Goal: Transaction & Acquisition: Purchase product/service

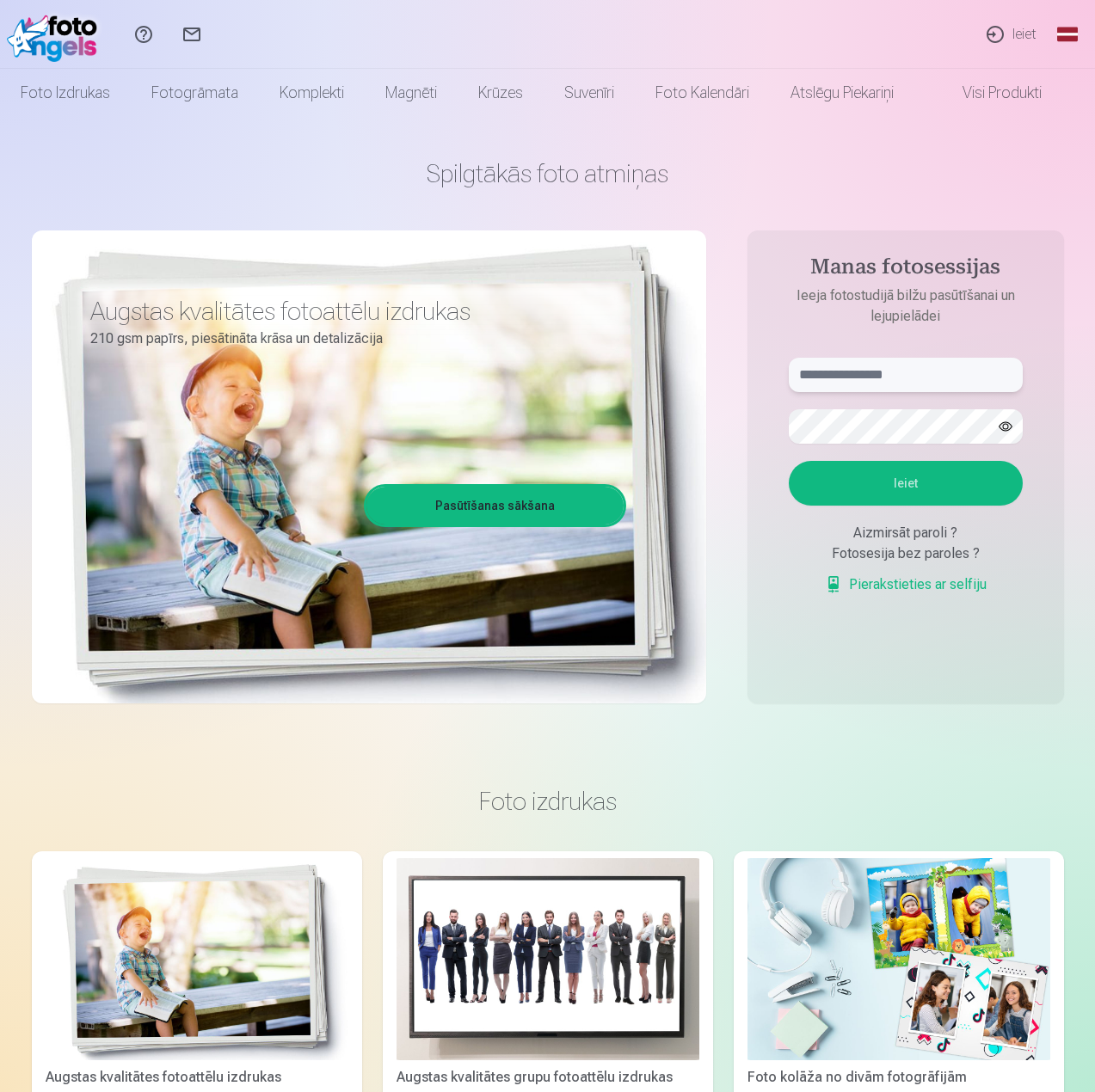
click at [869, 365] on input "text" at bounding box center [905, 375] width 234 height 35
paste input "**********"
type input "**********"
click at [903, 480] on button "Ieiet" at bounding box center [905, 483] width 234 height 45
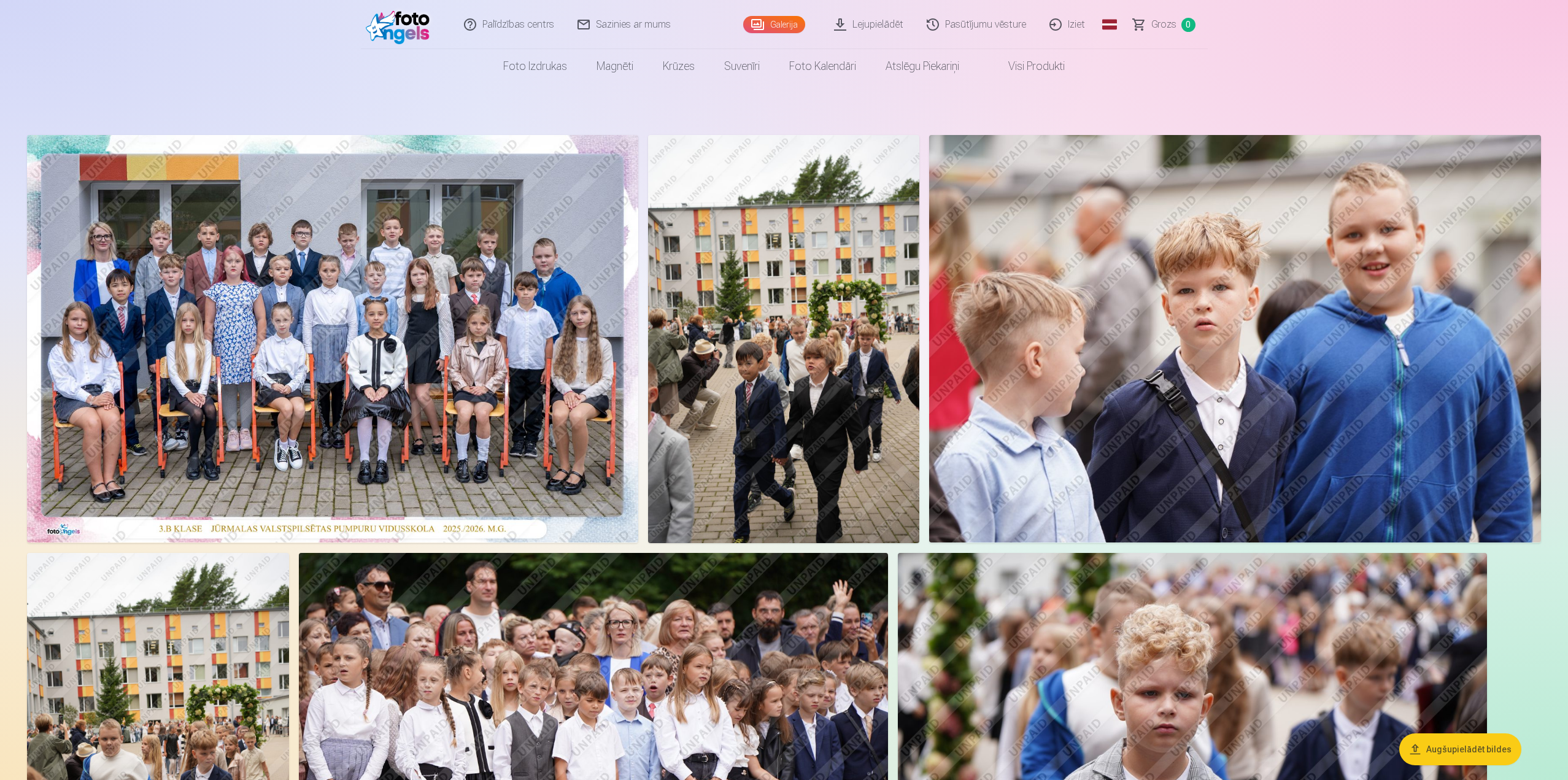
click at [781, 33] on link "Lejupielādēt" at bounding box center [869, 25] width 92 height 49
click at [340, 290] on img at bounding box center [333, 339] width 612 height 408
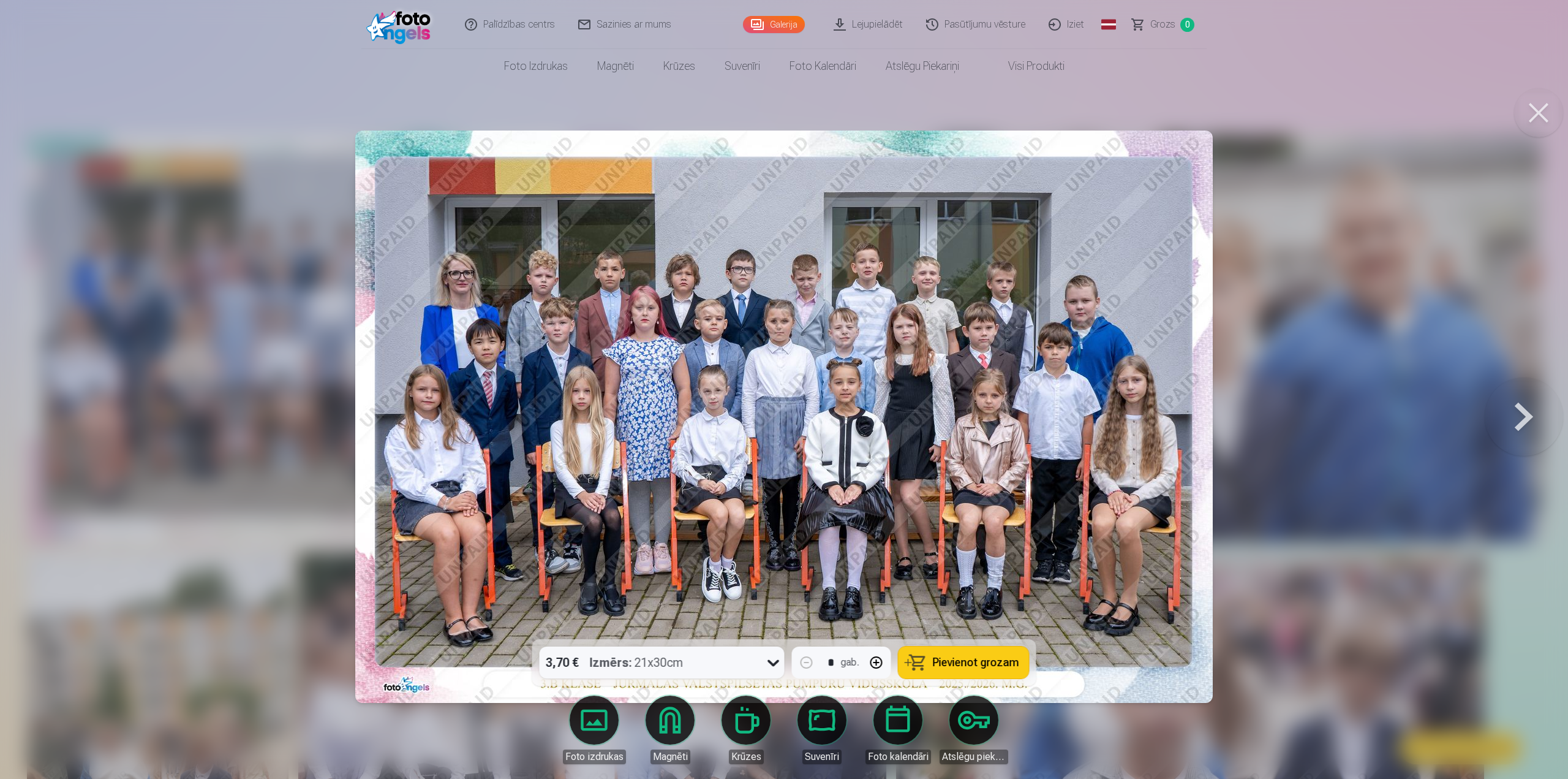
click at [747, 658] on div "3,70 € Izmērs : 21x30cm" at bounding box center [650, 662] width 222 height 32
click at [779, 660] on span "Pievienot grozam" at bounding box center [976, 662] width 87 height 11
click at [779, 415] on button at bounding box center [1524, 416] width 79 height 421
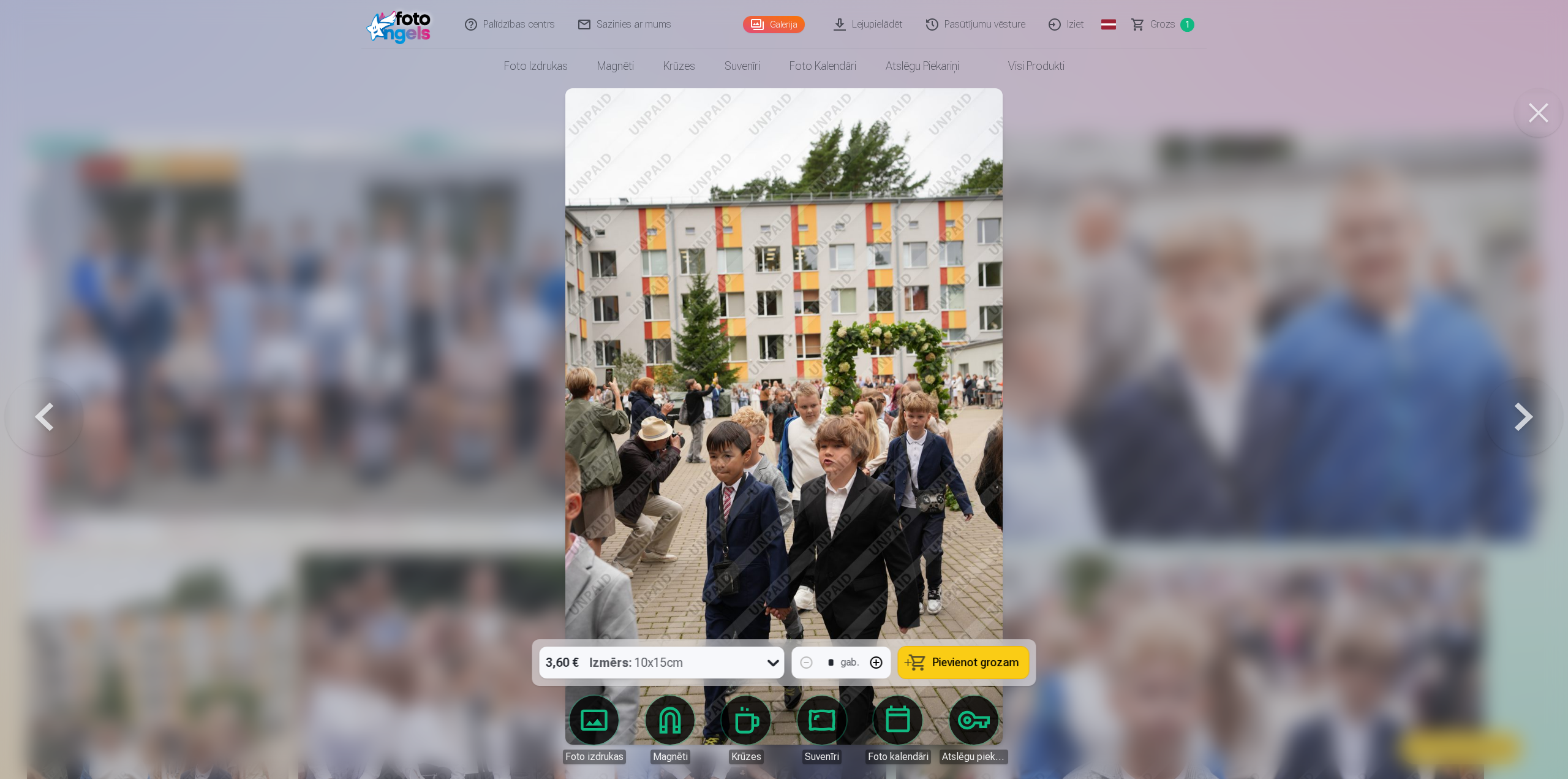
click at [779, 663] on button "Pievienot grozam" at bounding box center [964, 662] width 130 height 32
click at [779, 414] on button at bounding box center [1524, 416] width 79 height 421
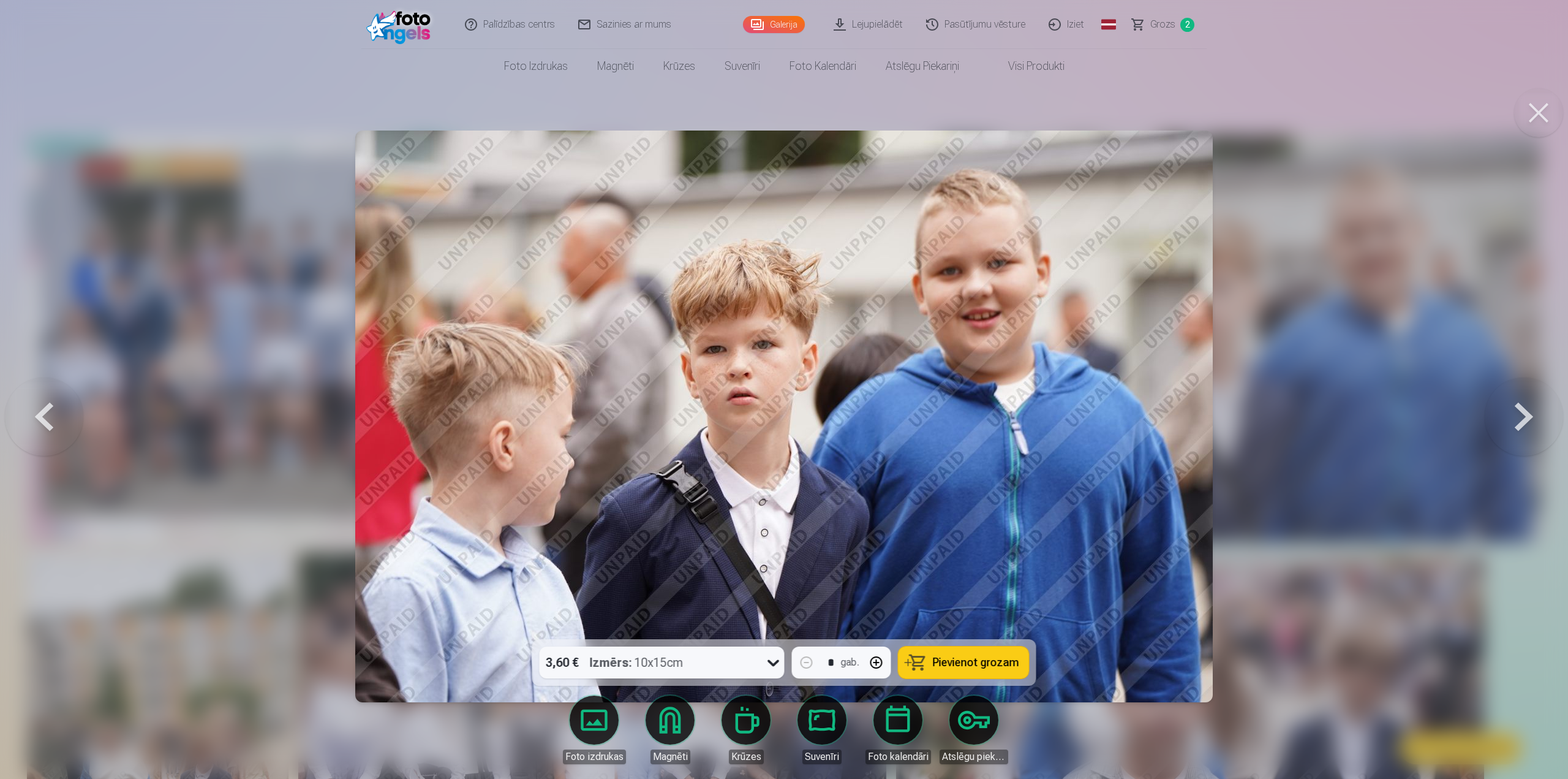
click at [779, 654] on button "Pievienot grozam" at bounding box center [964, 662] width 130 height 32
click at [779, 413] on button at bounding box center [1524, 416] width 79 height 421
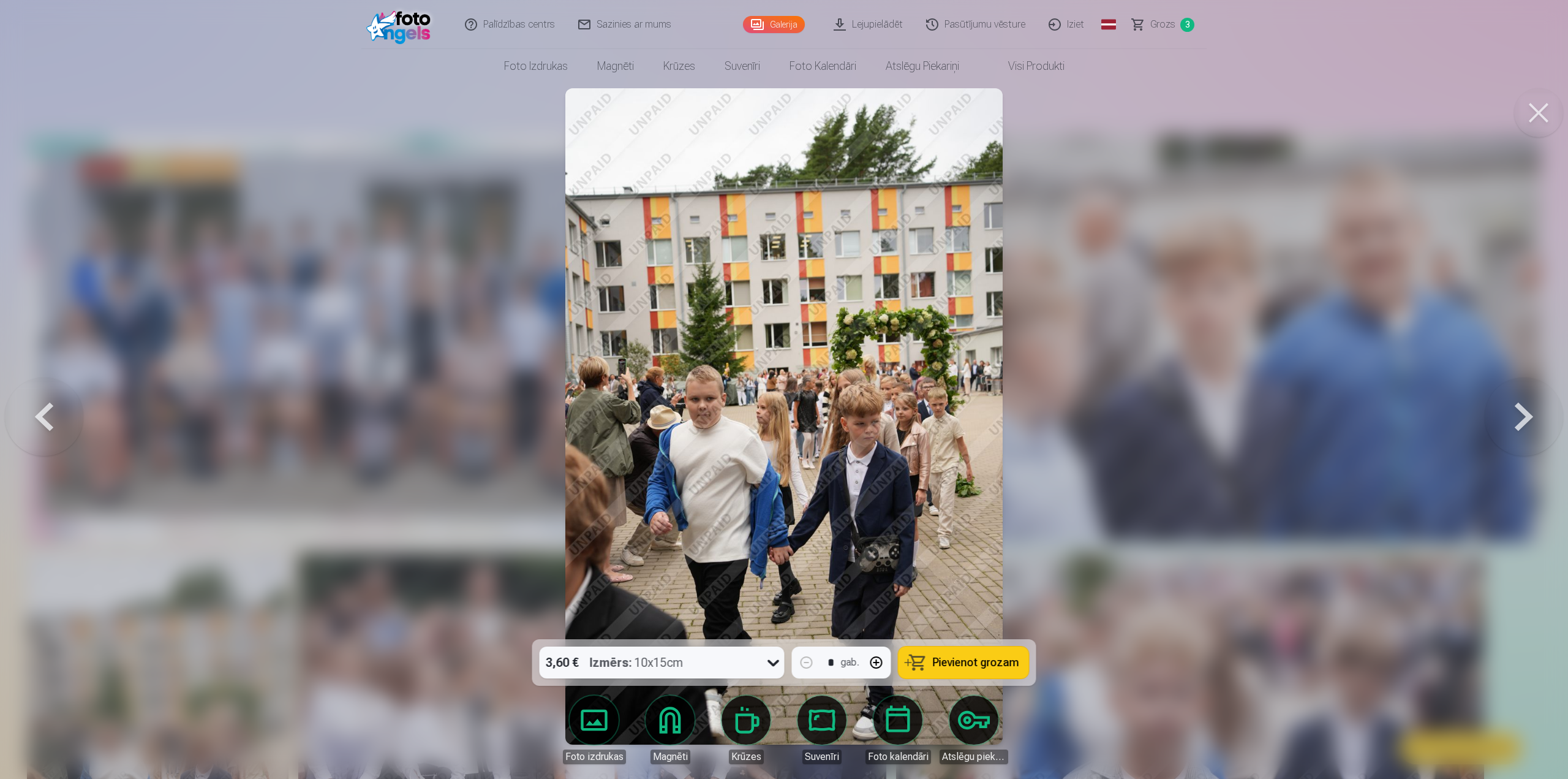
click at [779, 657] on span "Pievienot grozam" at bounding box center [976, 662] width 87 height 11
click at [779, 414] on button at bounding box center [1524, 416] width 79 height 421
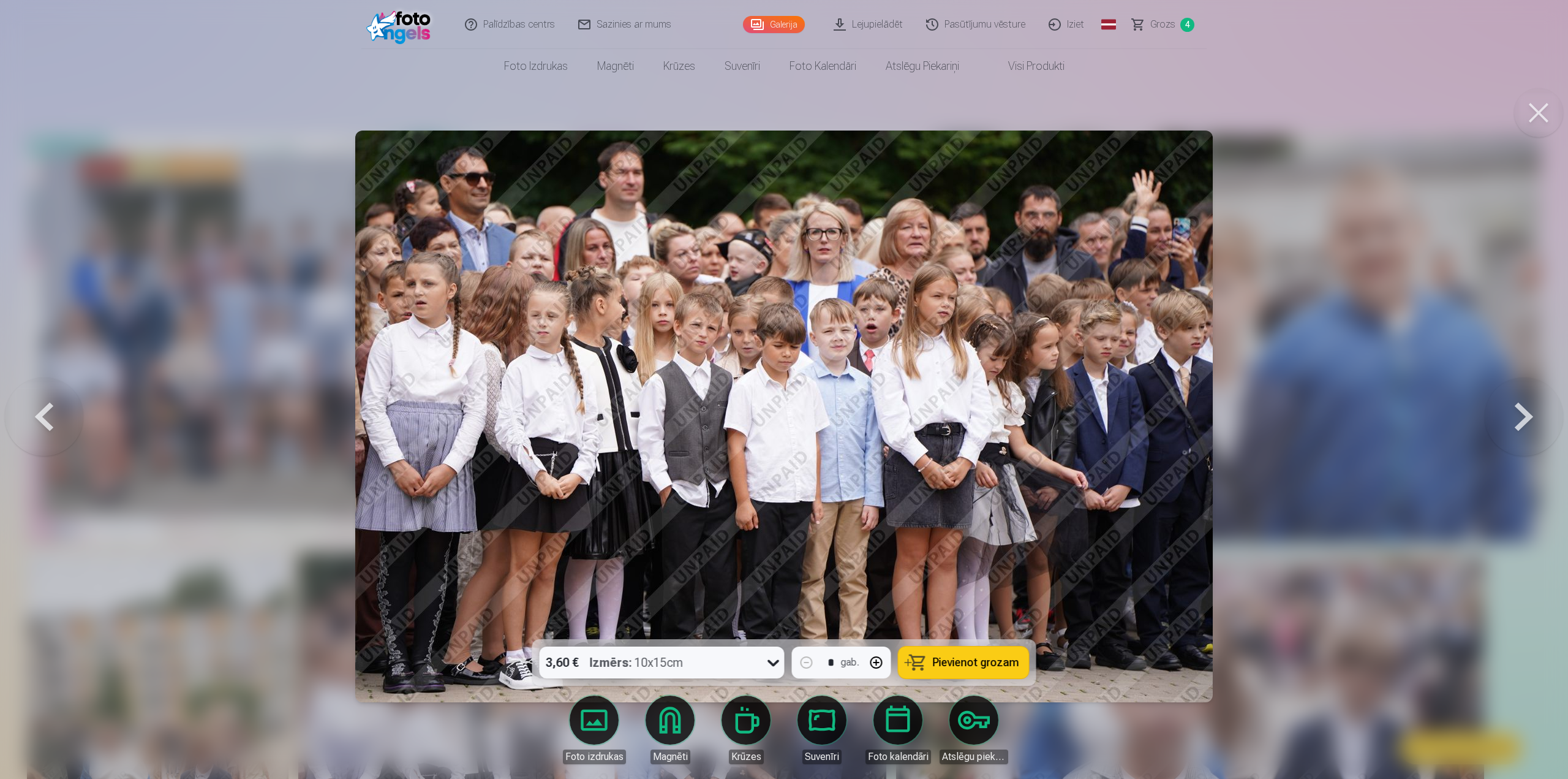
click at [779, 419] on button at bounding box center [1524, 416] width 79 height 421
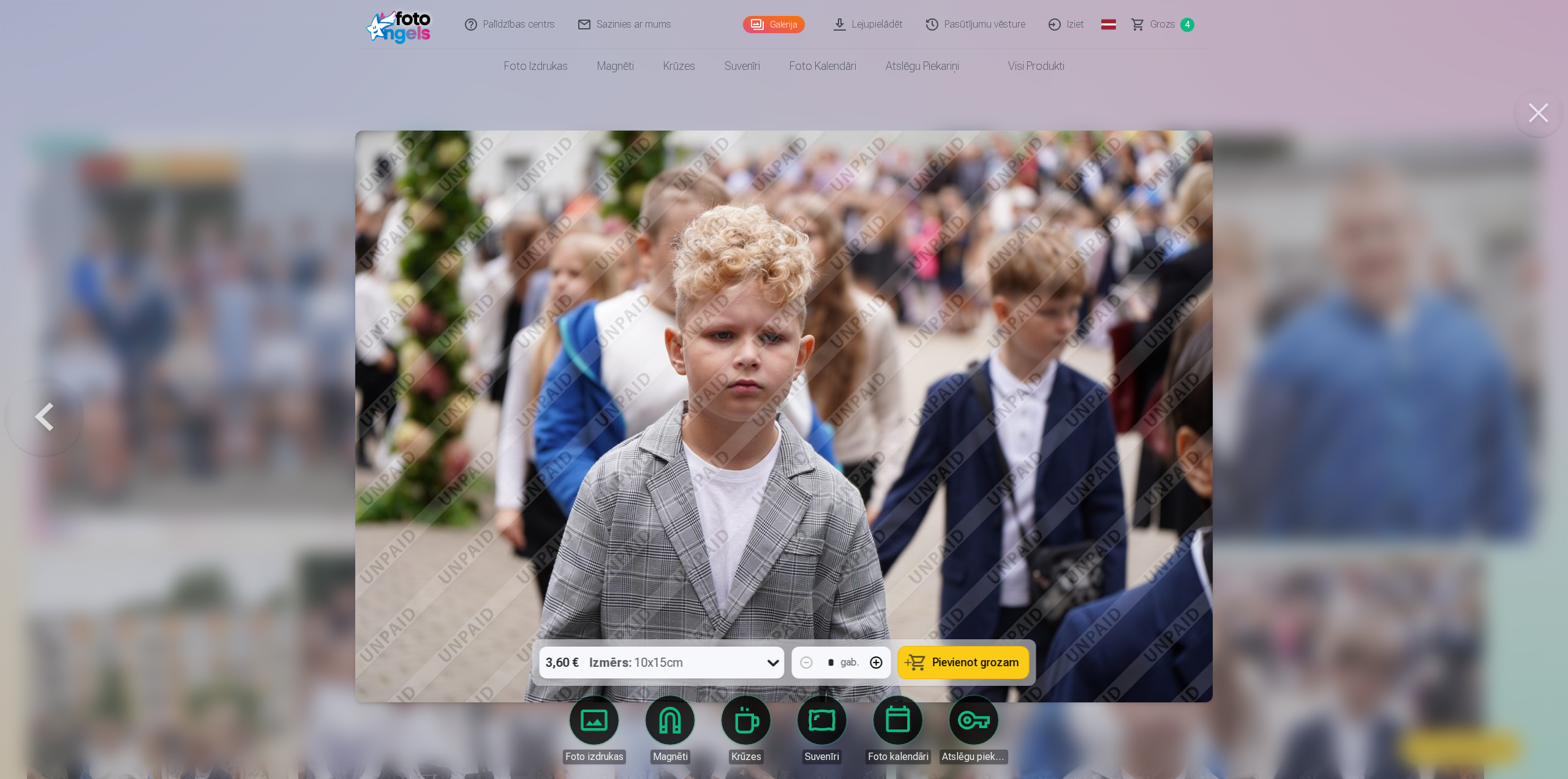
click at [779, 419] on div at bounding box center [784, 389] width 1568 height 779
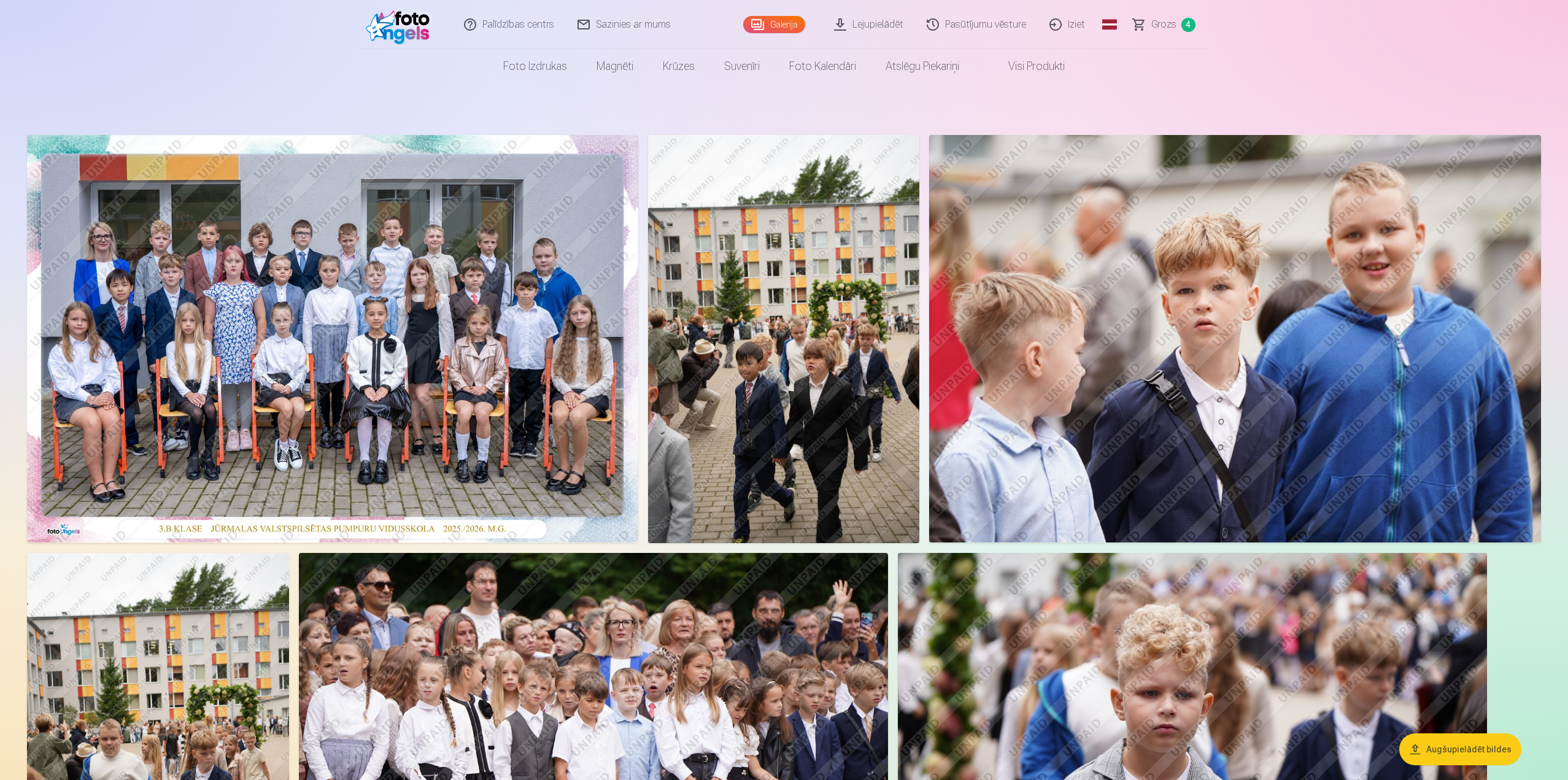
click at [781, 23] on span "Grozs" at bounding box center [1164, 25] width 25 height 15
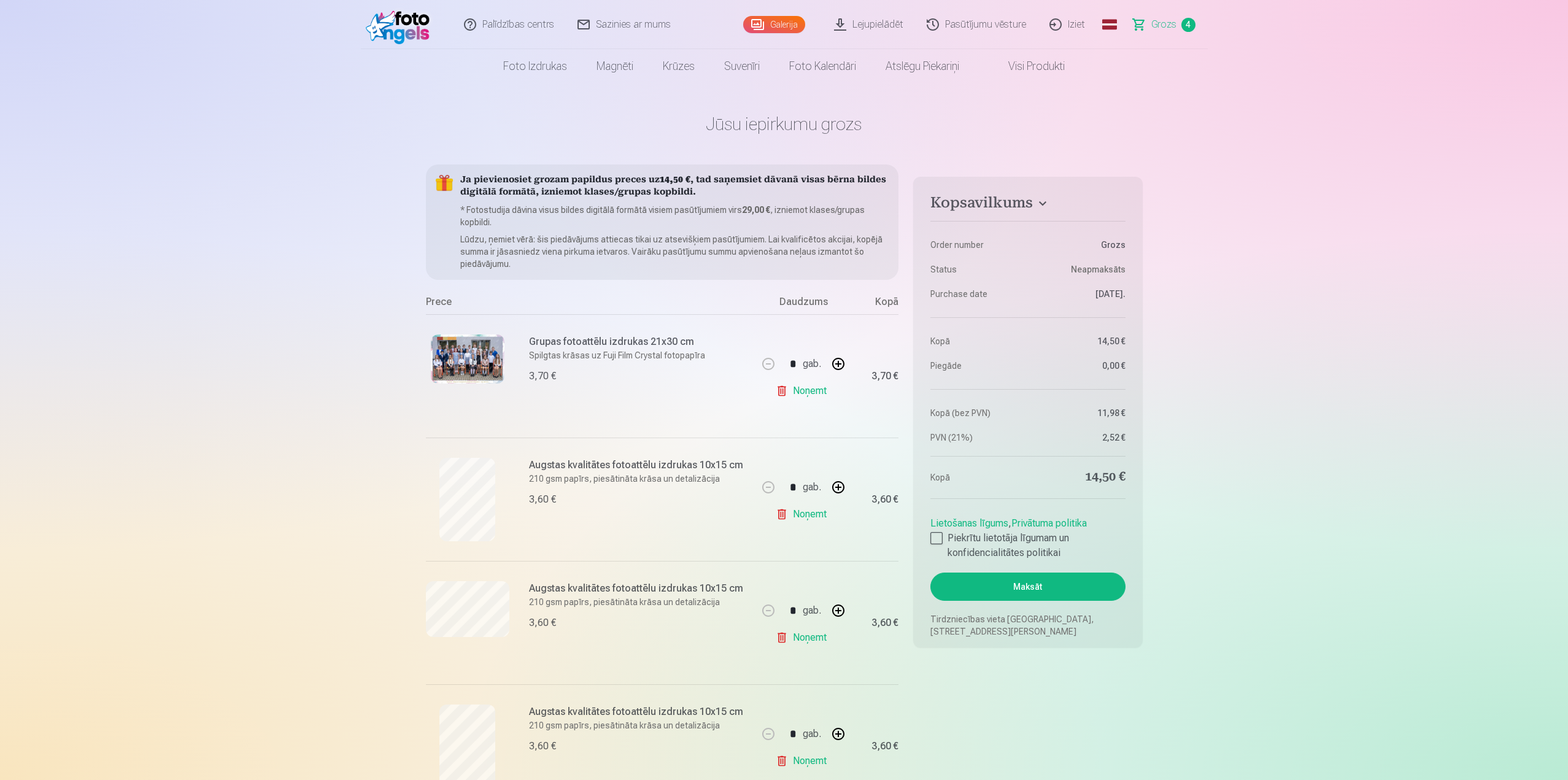
click at [781, 22] on link "Lejupielādēt" at bounding box center [869, 25] width 92 height 49
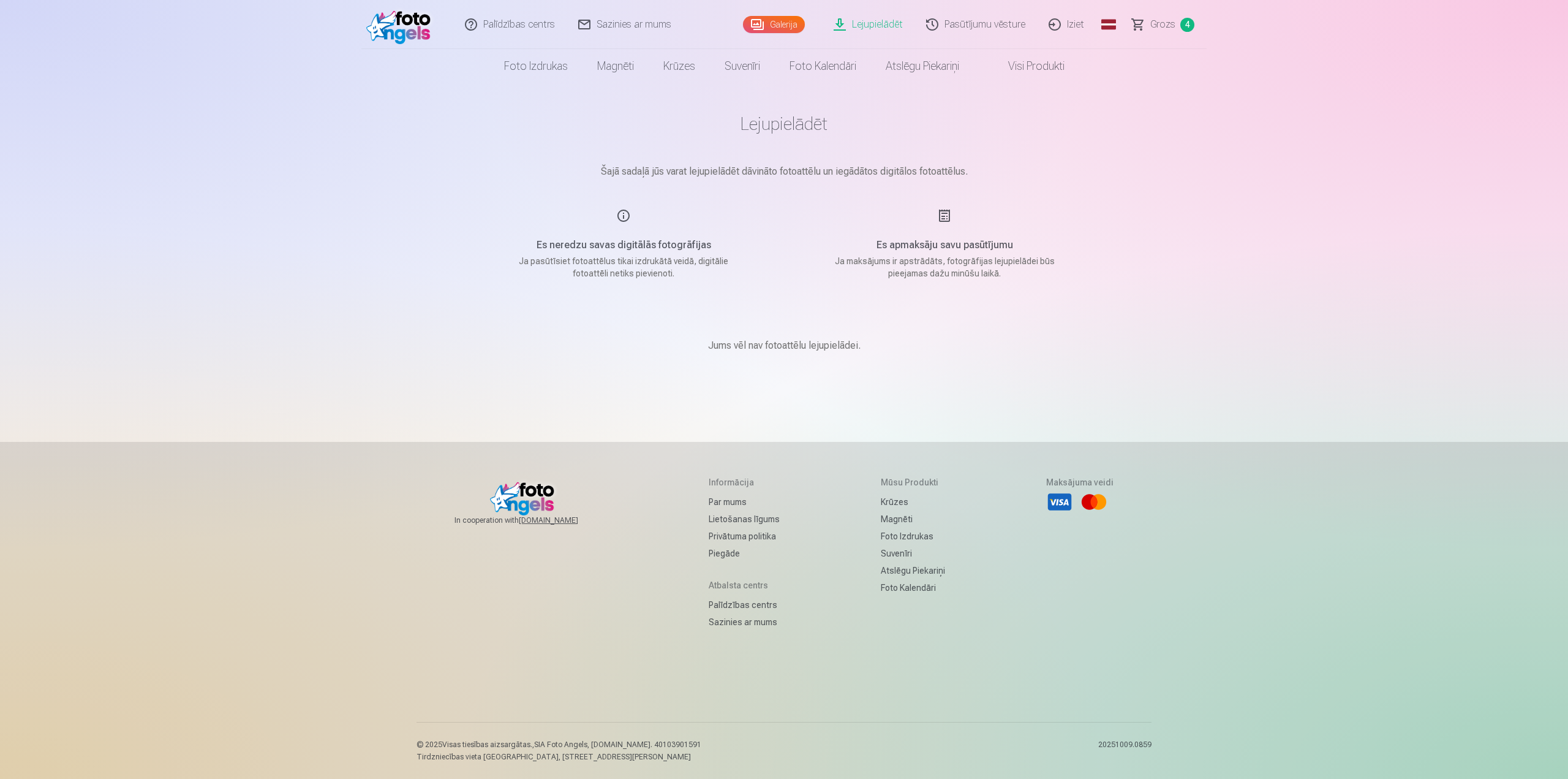
click at [644, 170] on p "Šajā sadaļā jūs varat lejupielādēt dāvināto fotoattēlu un iegādātos digitālos f…" at bounding box center [784, 172] width 613 height 15
click at [640, 239] on h5 "Es neredzu savas digitālās fotogrāfijas" at bounding box center [623, 245] width 233 height 15
click at [779, 25] on link "Grozs 4" at bounding box center [1164, 25] width 86 height 49
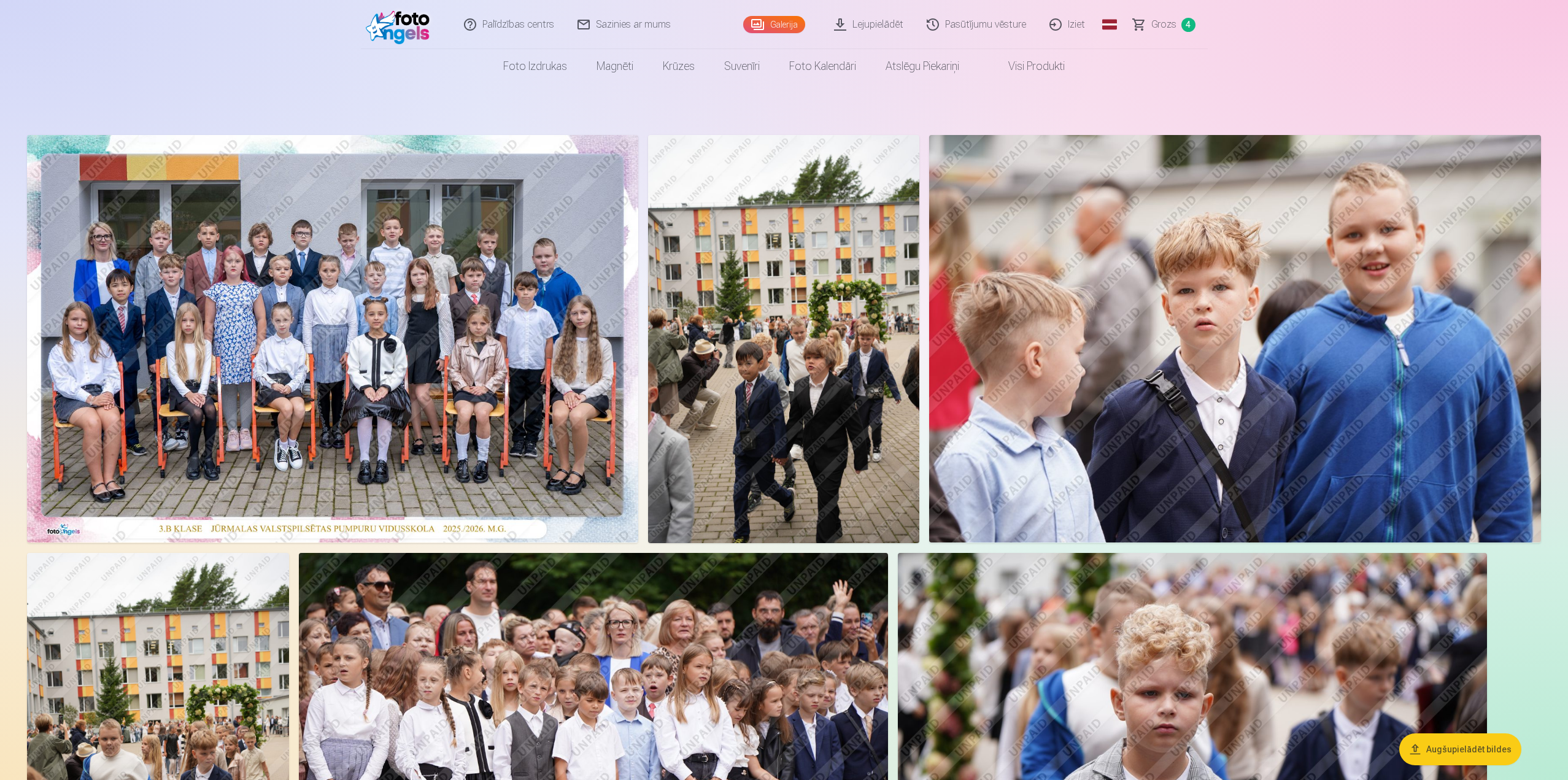
click at [1189, 25] on span "4" at bounding box center [1189, 25] width 14 height 14
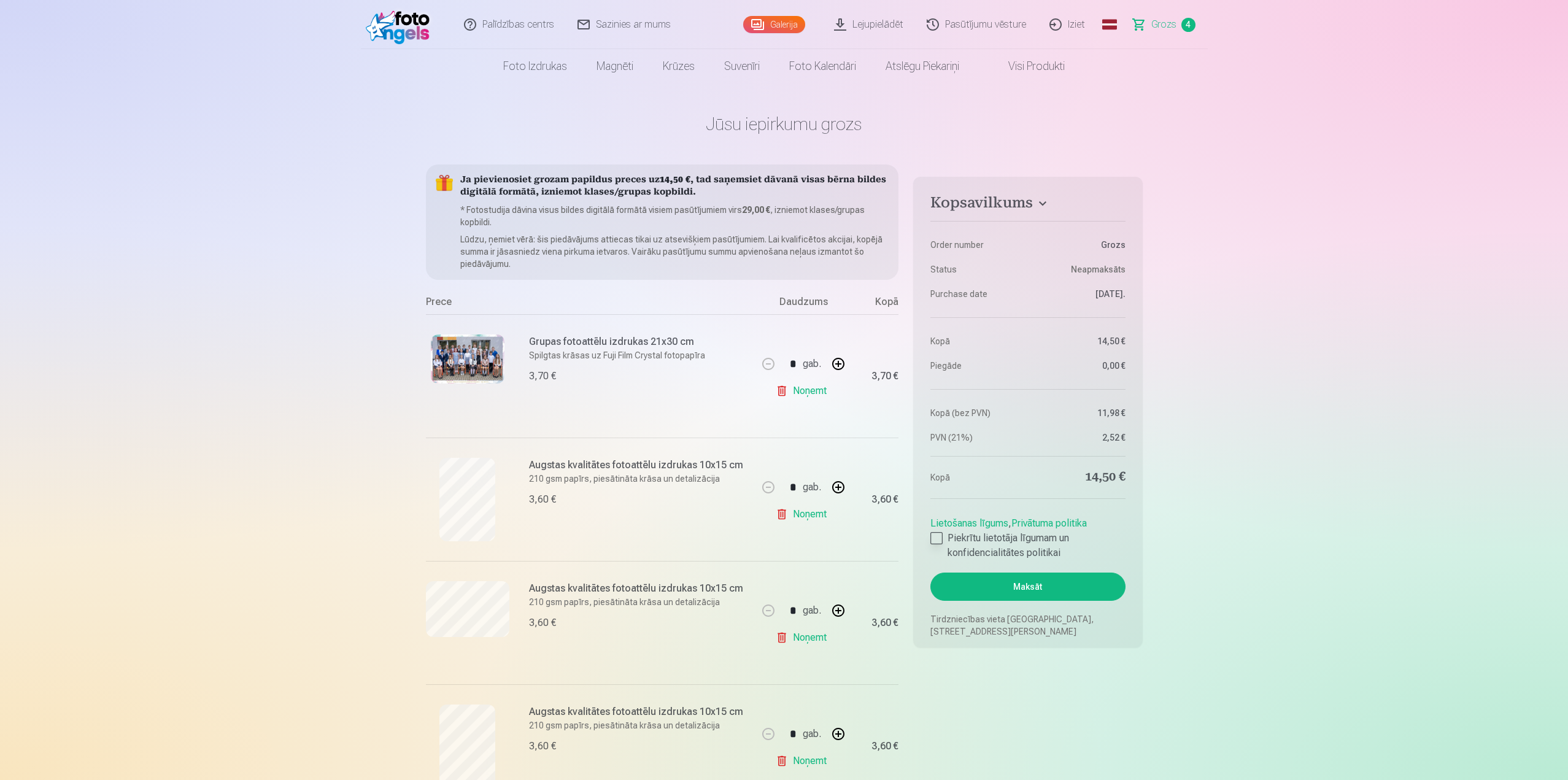
click at [931, 541] on div at bounding box center [937, 538] width 12 height 12
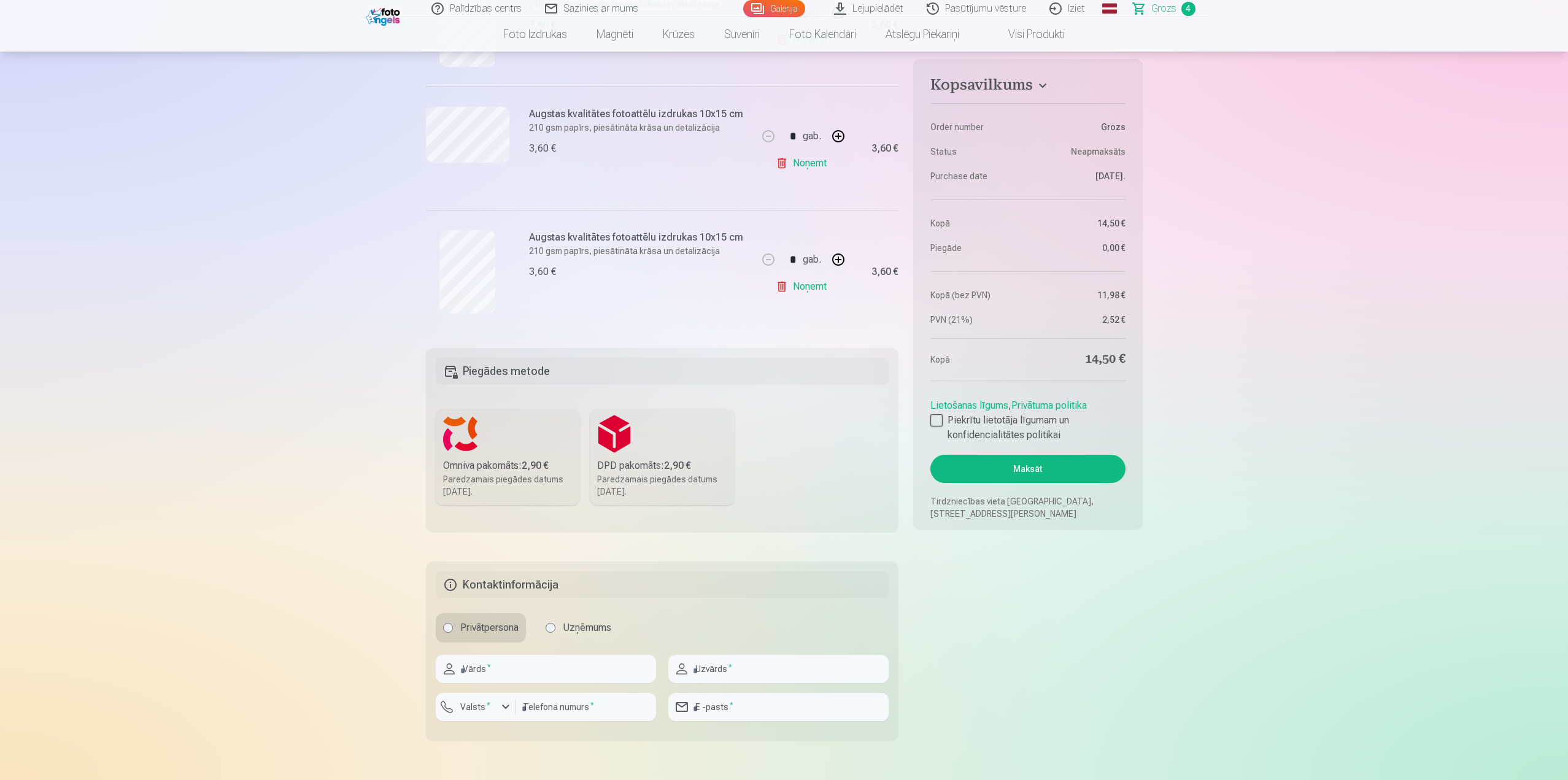
scroll to position [552, 0]
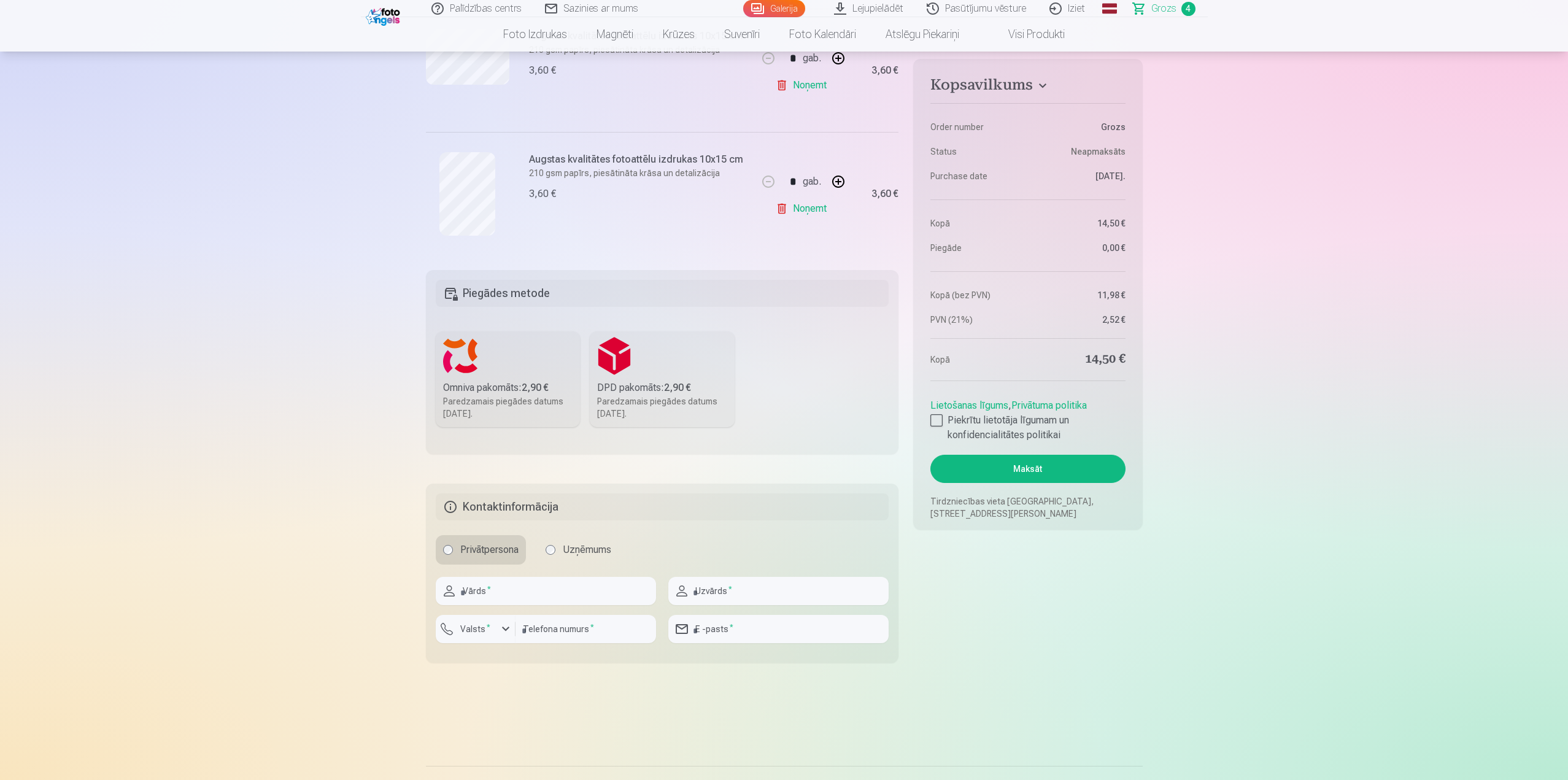
click at [665, 408] on div "Paredzamais piegādes datums 25.10.2025." at bounding box center [662, 408] width 130 height 25
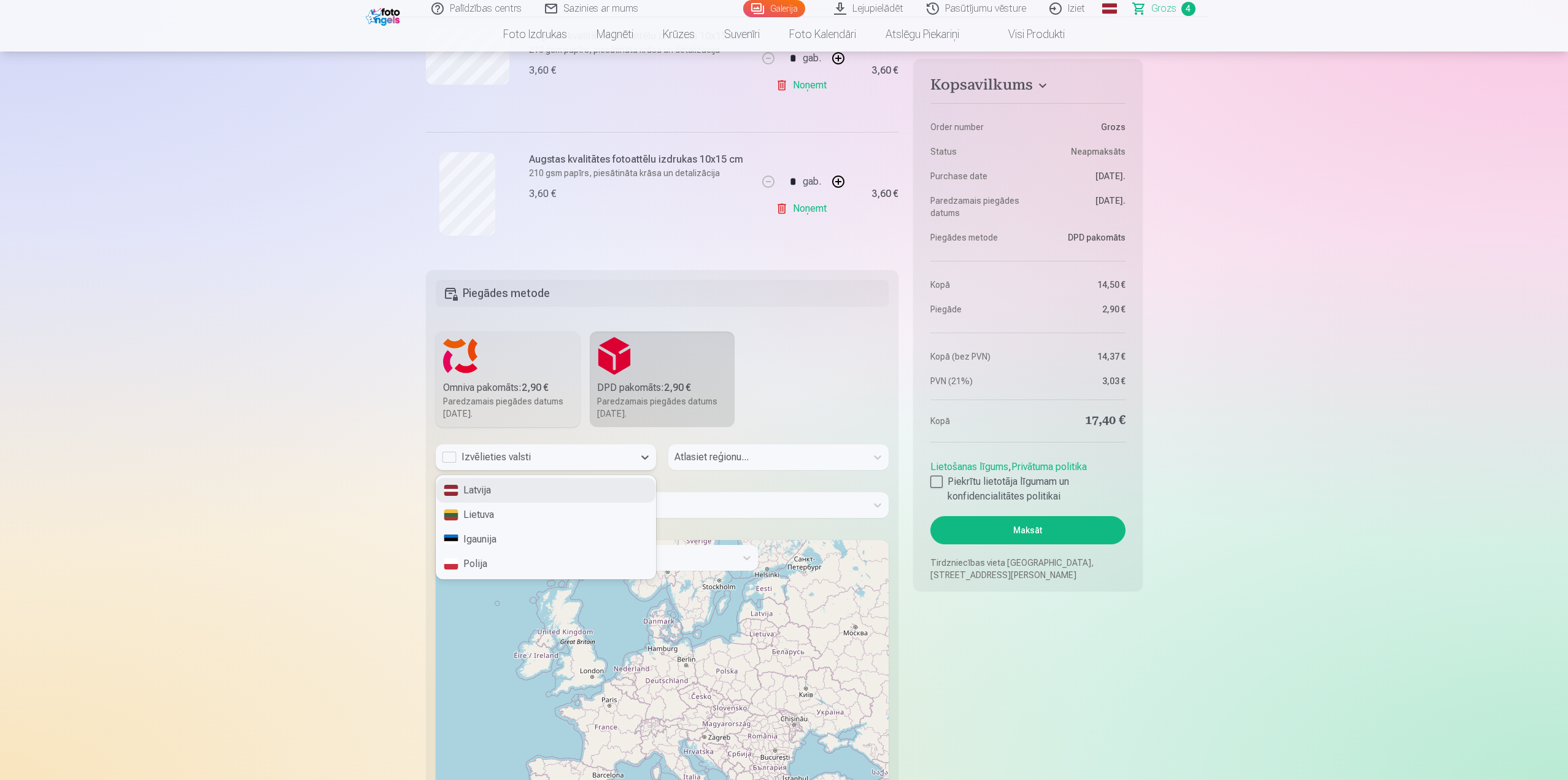
click at [447, 457] on div "Izvēlieties valsti" at bounding box center [535, 457] width 186 height 15
click at [501, 497] on div "Latvija" at bounding box center [546, 490] width 219 height 25
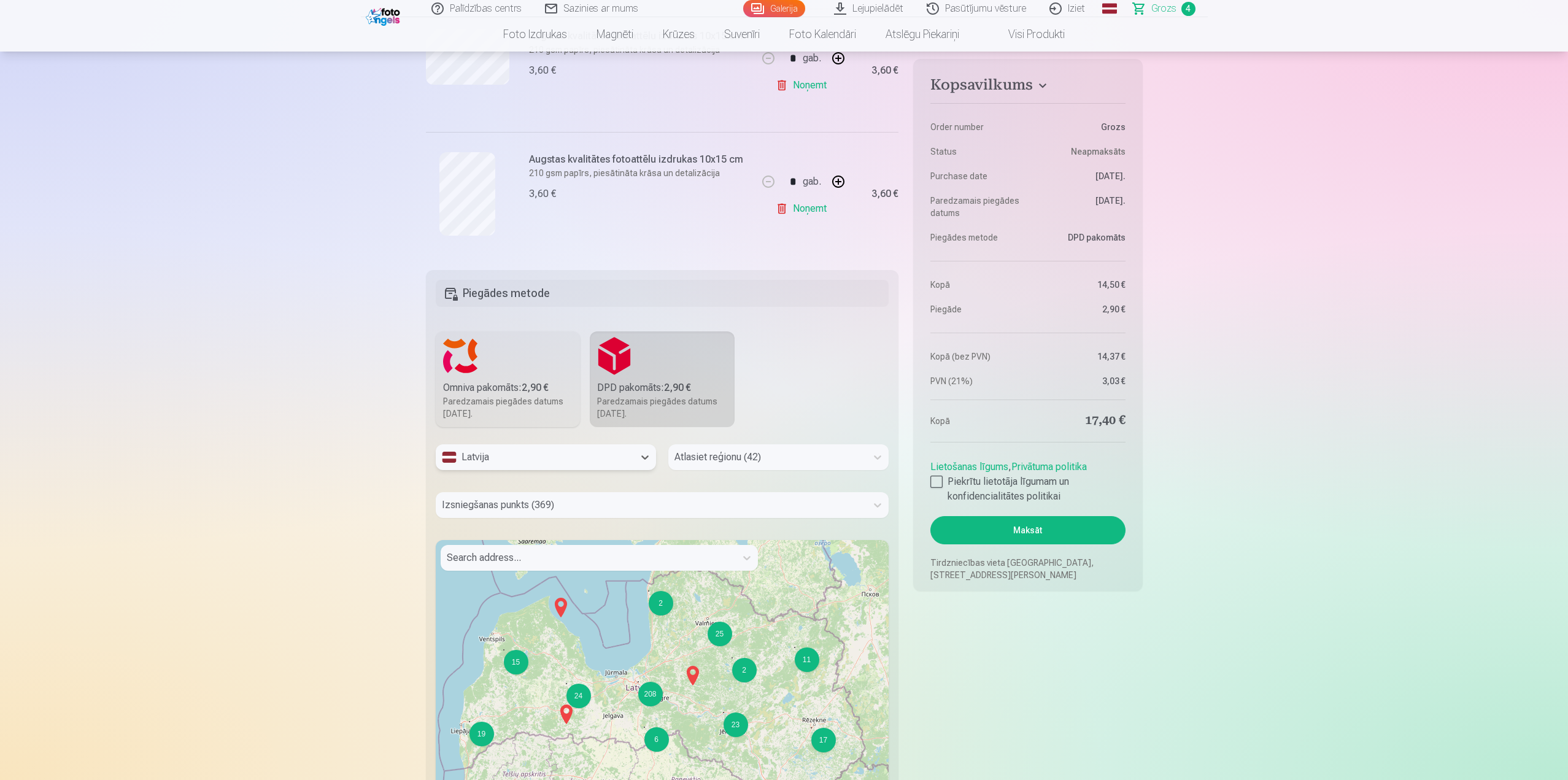
click at [751, 459] on div at bounding box center [767, 457] width 186 height 17
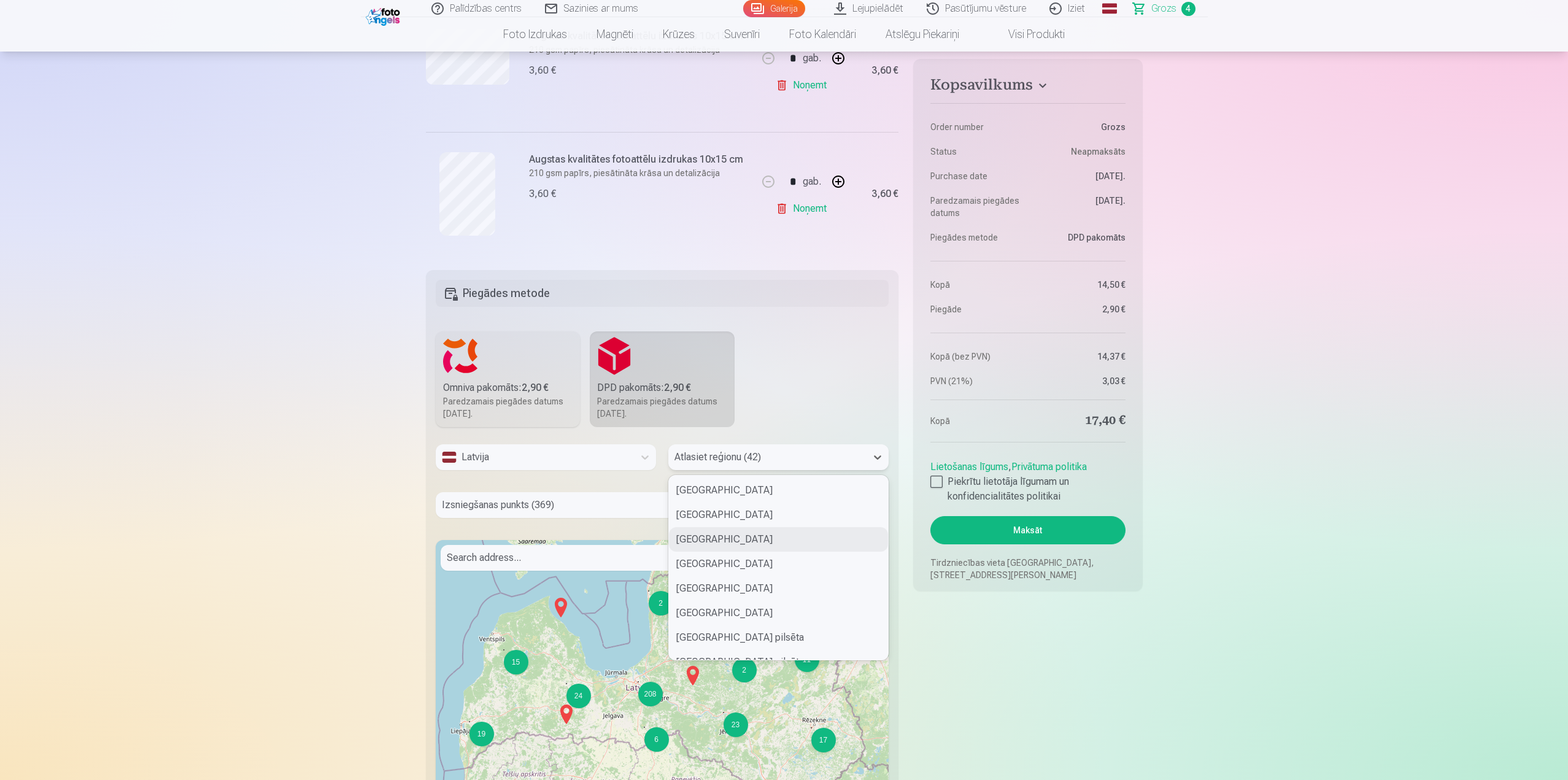
type input "*"
click at [737, 543] on div "Rīgas pilsēta" at bounding box center [778, 539] width 219 height 25
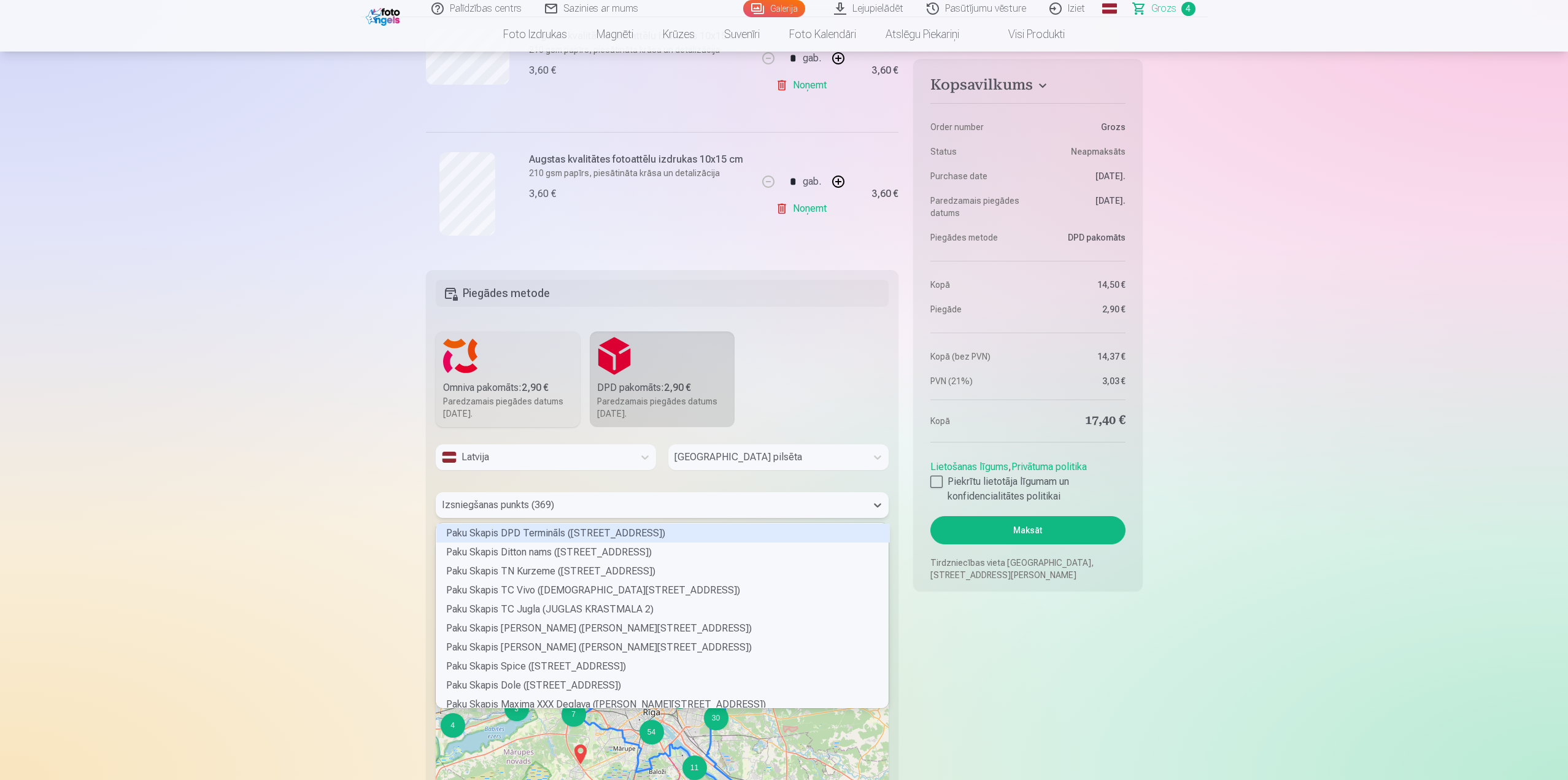
click at [559, 505] on div at bounding box center [652, 505] width 419 height 17
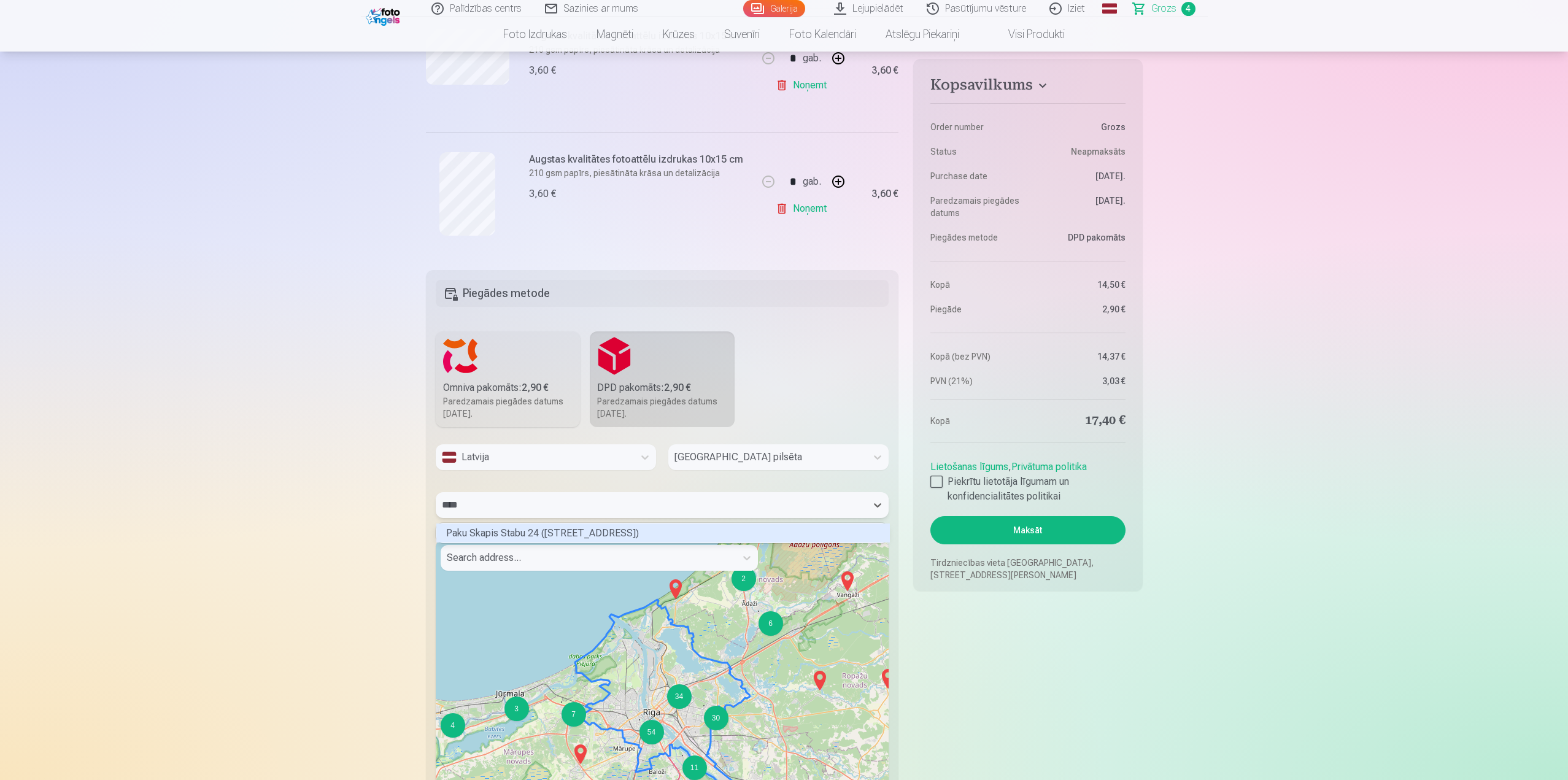
type input "*****"
click at [568, 535] on div "Paku Skapis Stabu 24 (STABU IELA 24)" at bounding box center [663, 533] width 454 height 19
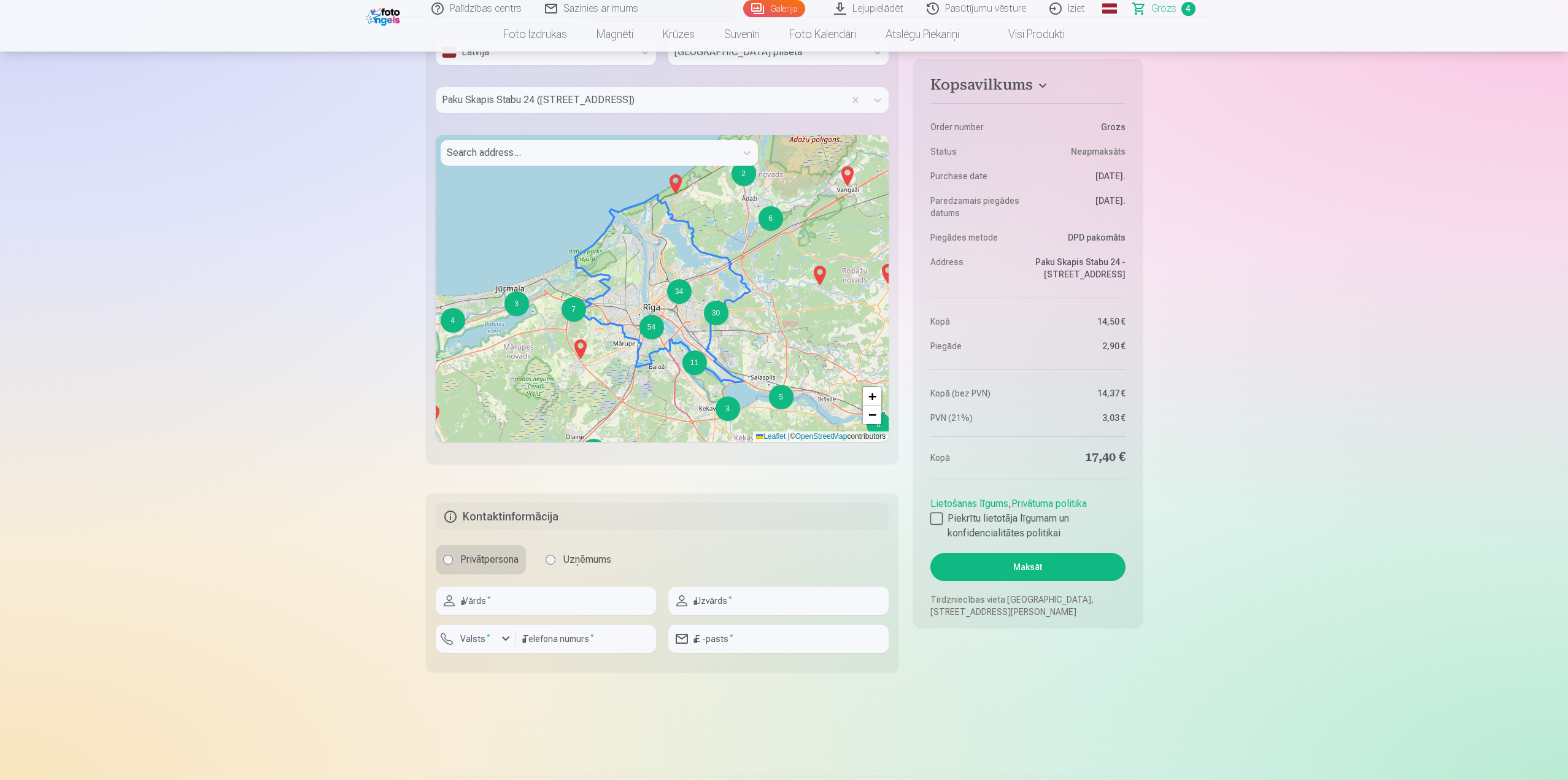
scroll to position [982, 0]
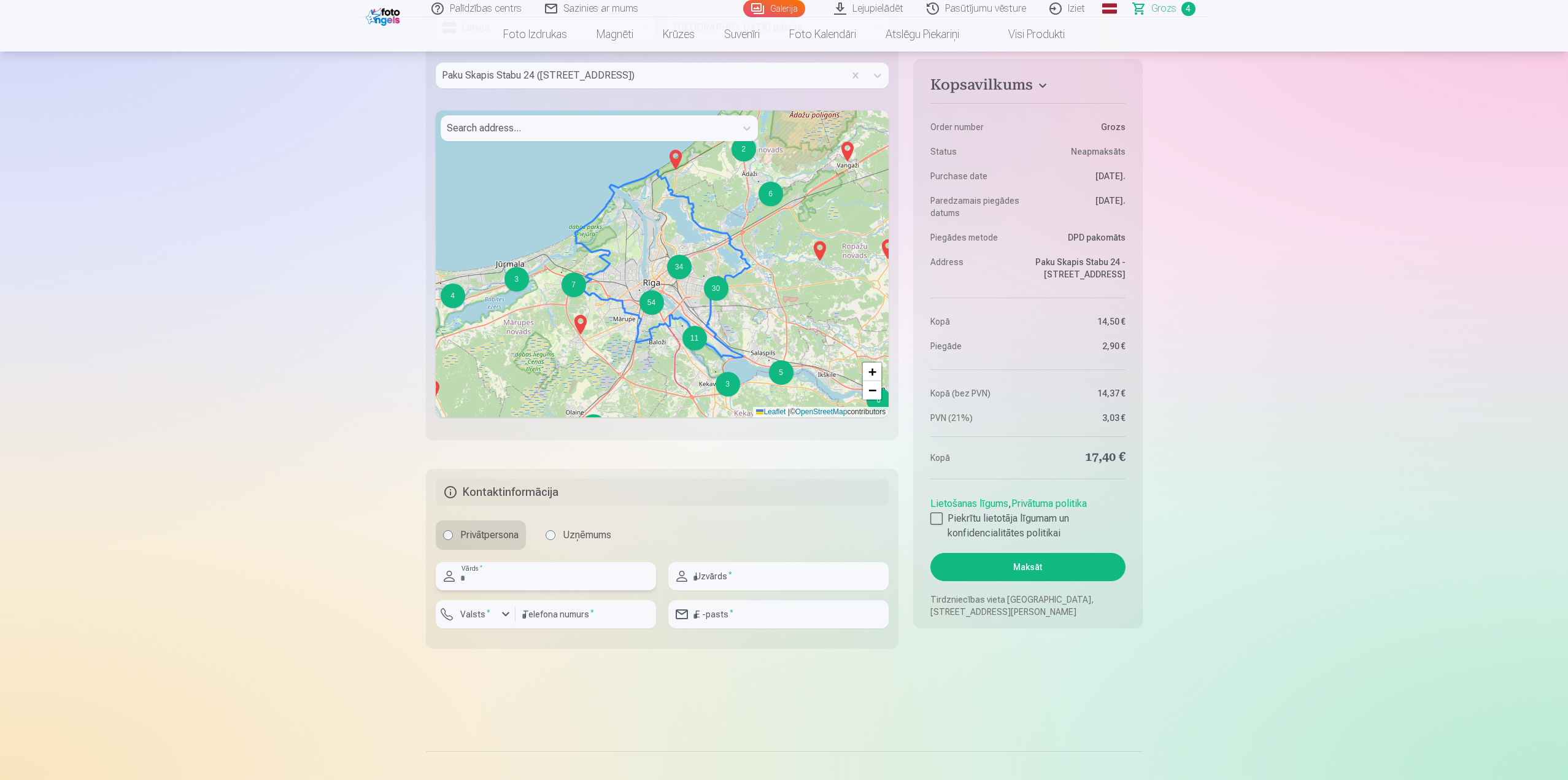
click at [546, 568] on input "text" at bounding box center [546, 576] width 220 height 28
type input "******"
click at [482, 608] on label "Valsts *" at bounding box center [475, 614] width 40 height 12
click at [495, 638] on li "+371 Latvija" at bounding box center [490, 643] width 87 height 25
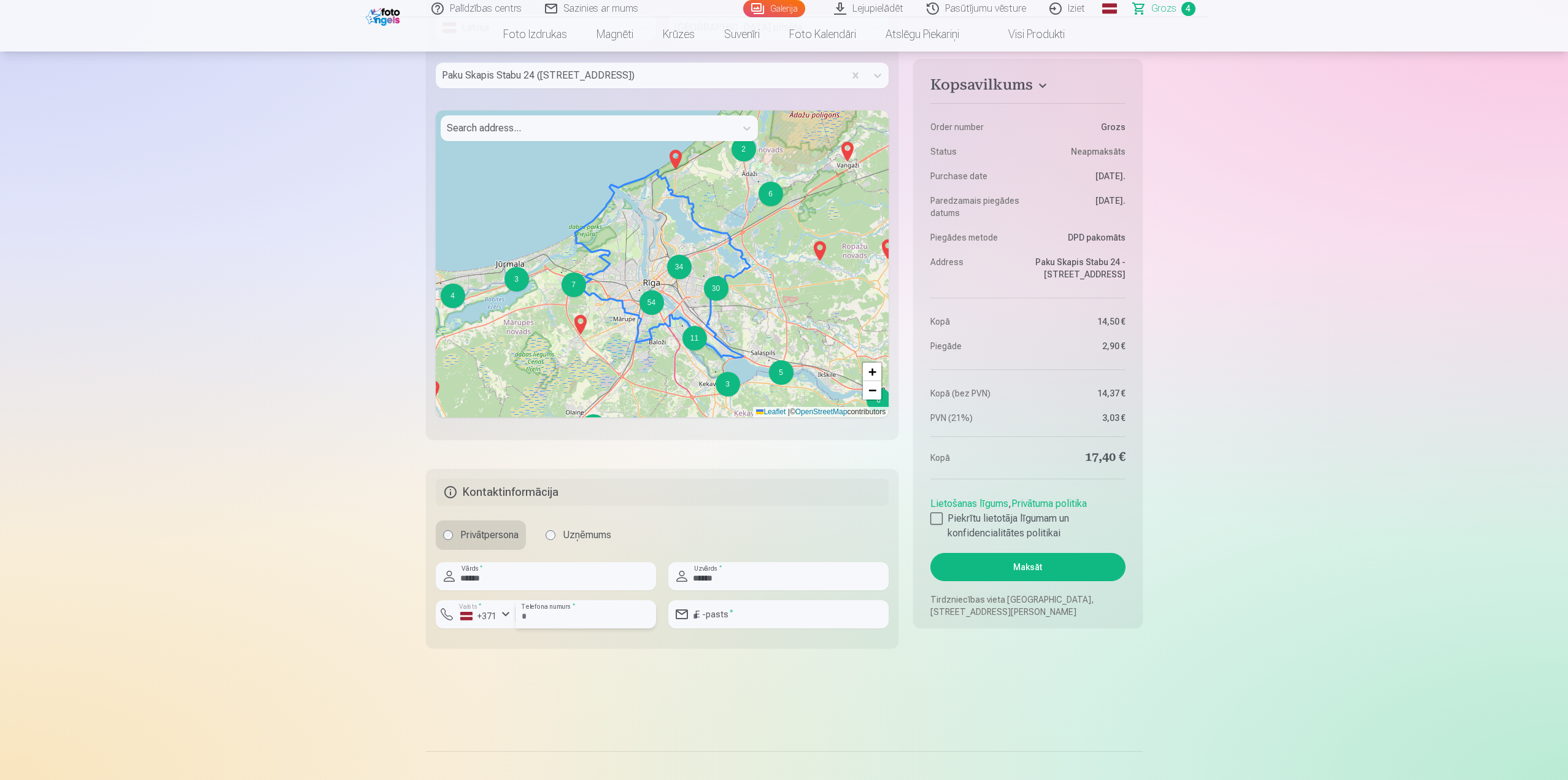
click at [552, 619] on input "number" at bounding box center [586, 614] width 140 height 28
type input "********"
click at [772, 610] on input "email" at bounding box center [778, 614] width 220 height 28
type input "******"
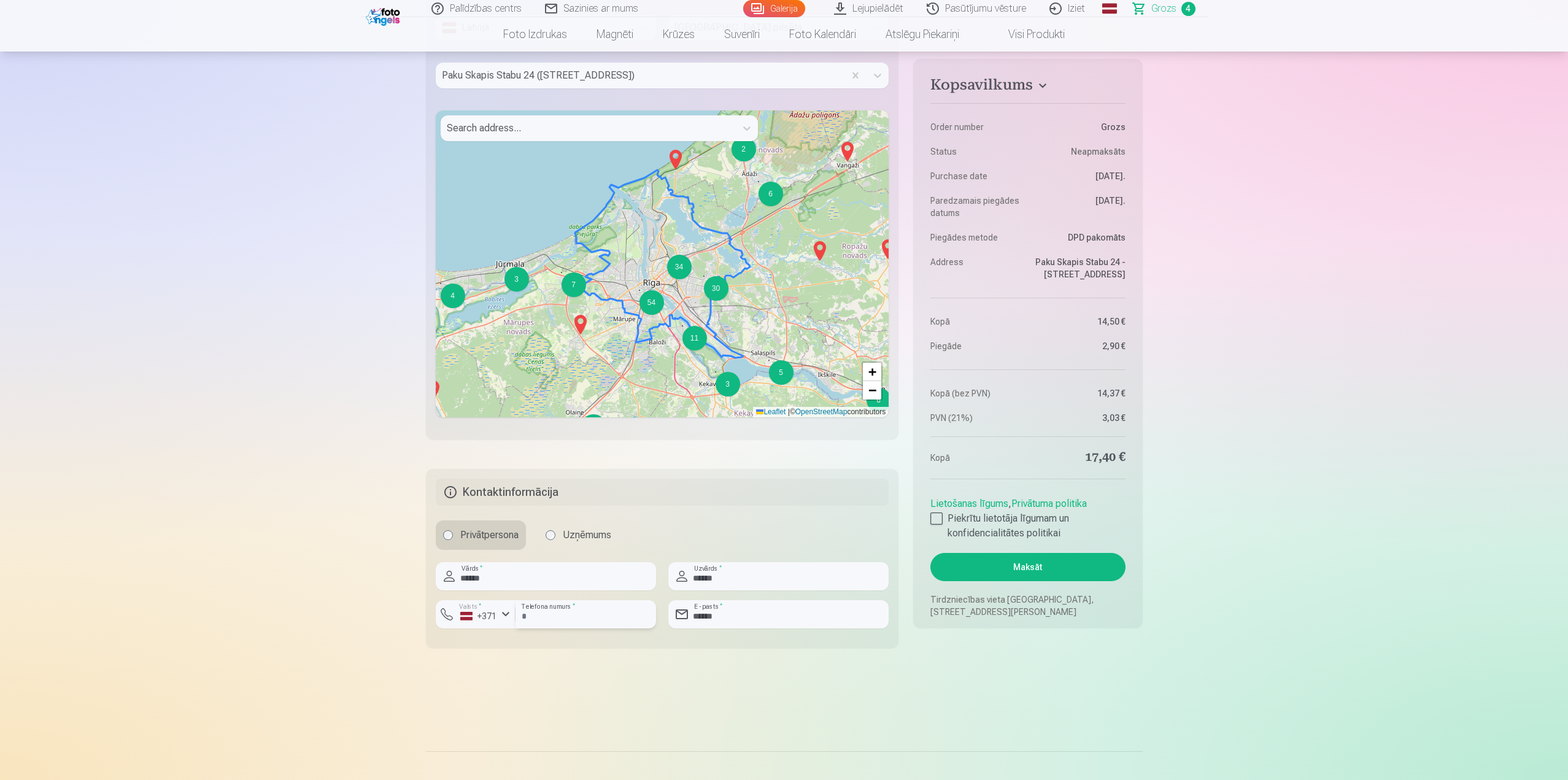
type input "********"
drag, startPoint x: 830, startPoint y: 699, endPoint x: 908, endPoint y: 746, distance: 91.1
click at [804, 619] on input "**********" at bounding box center [778, 614] width 220 height 28
type input "**********"
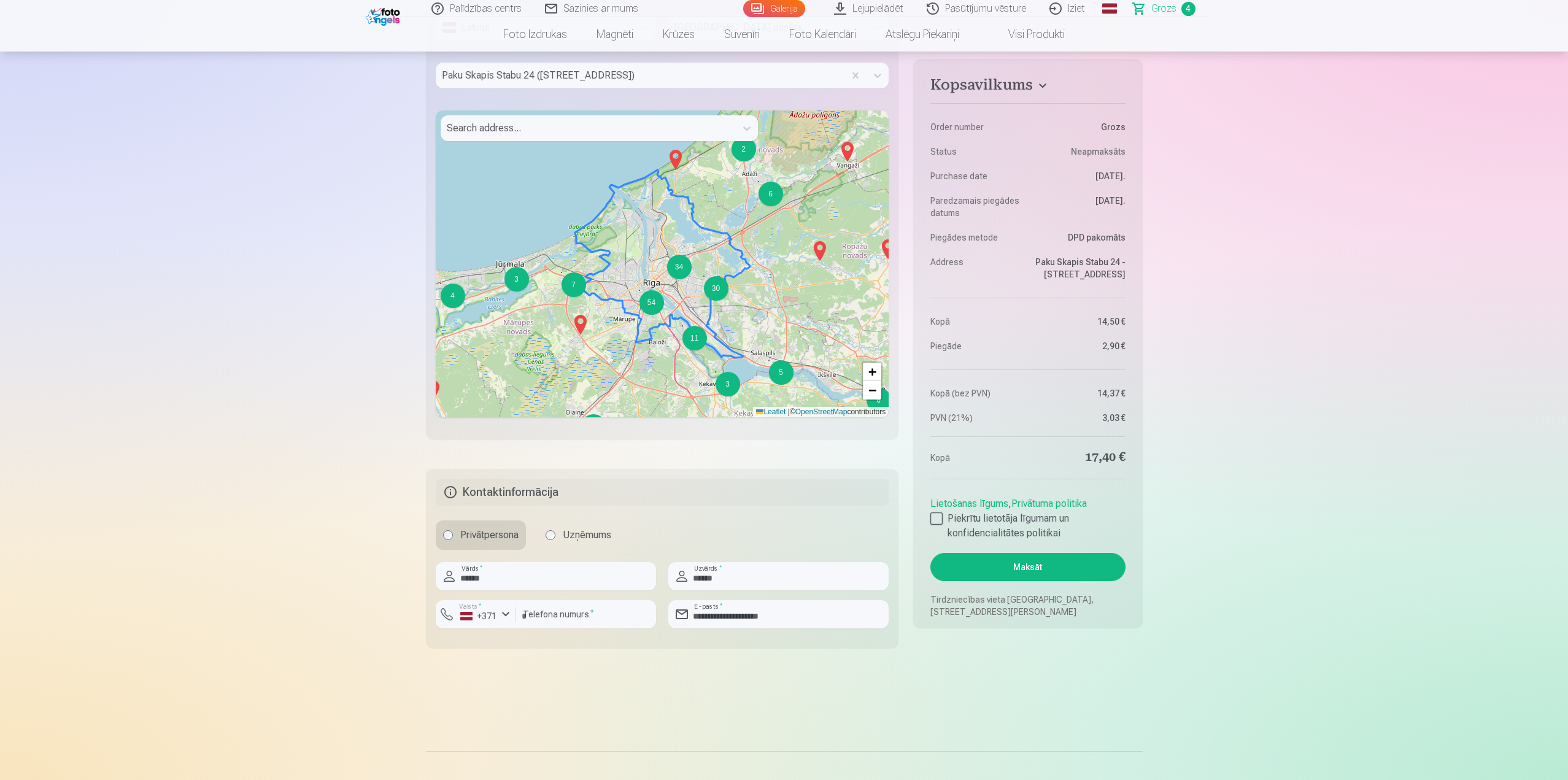
click at [1045, 559] on button "Maksāt" at bounding box center [1028, 567] width 195 height 28
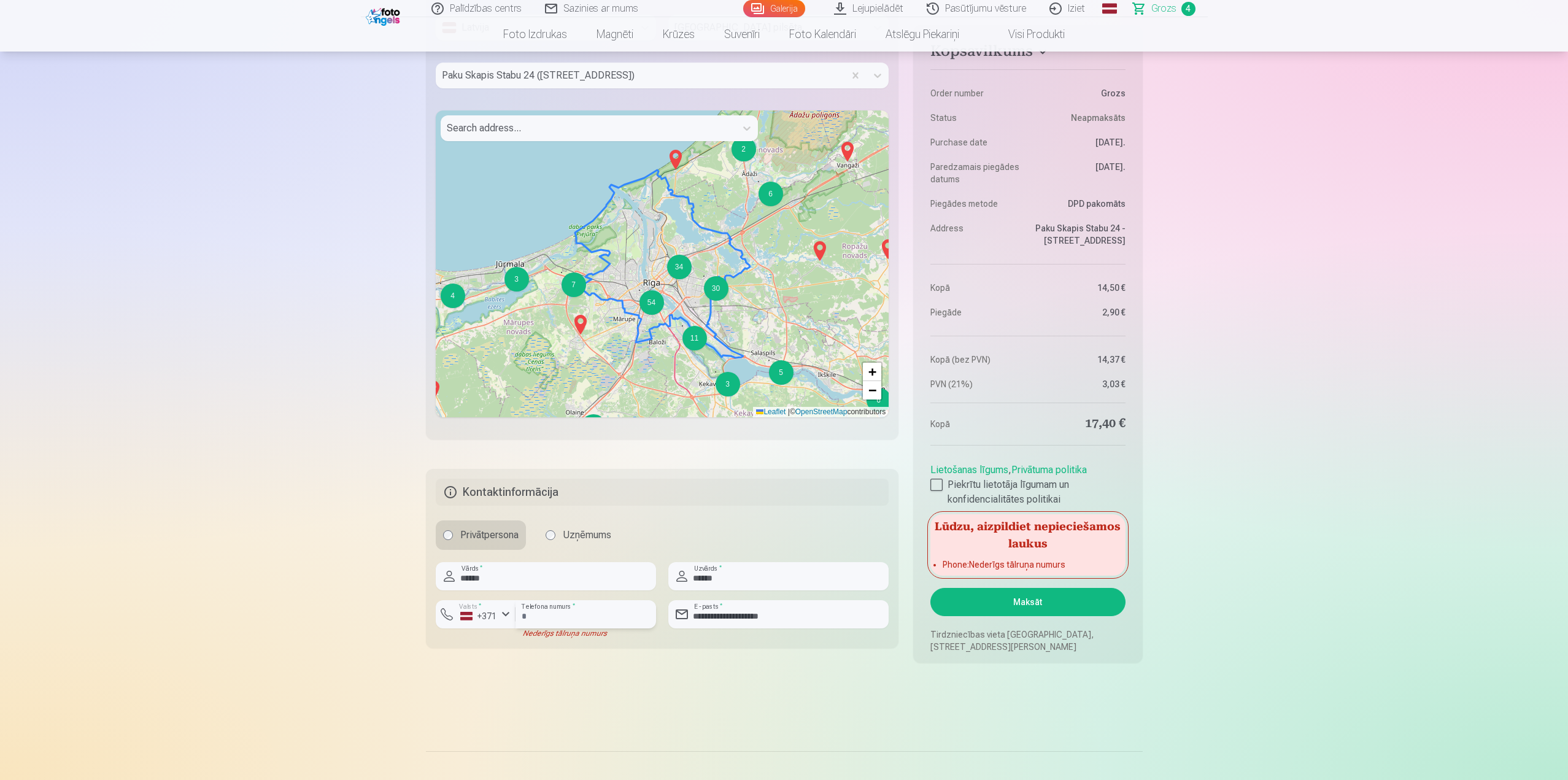
click at [596, 616] on input "********" at bounding box center [586, 614] width 140 height 28
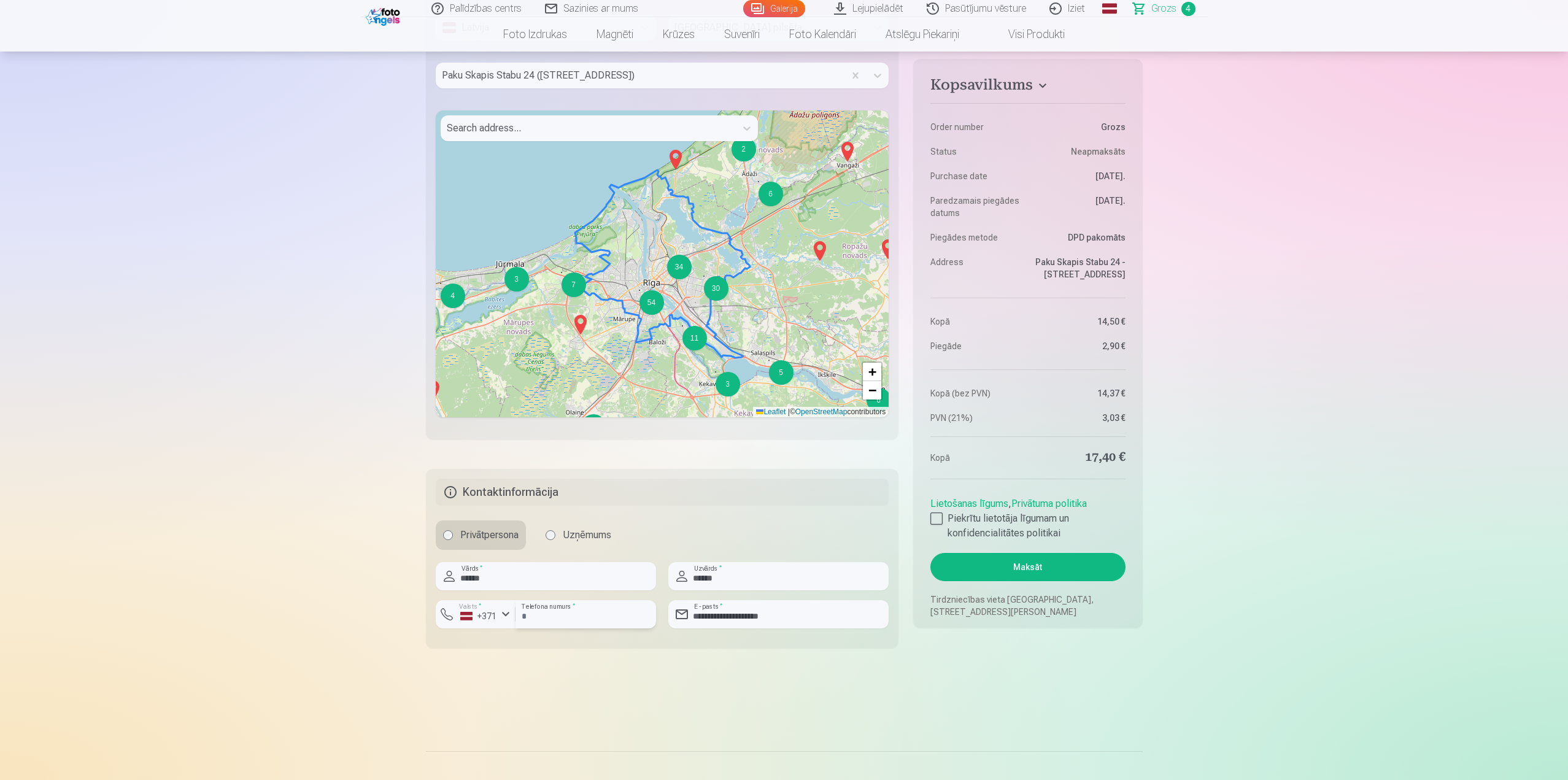
type input "*"
type input "********"
click at [1044, 563] on button "Maksāt" at bounding box center [1028, 567] width 195 height 28
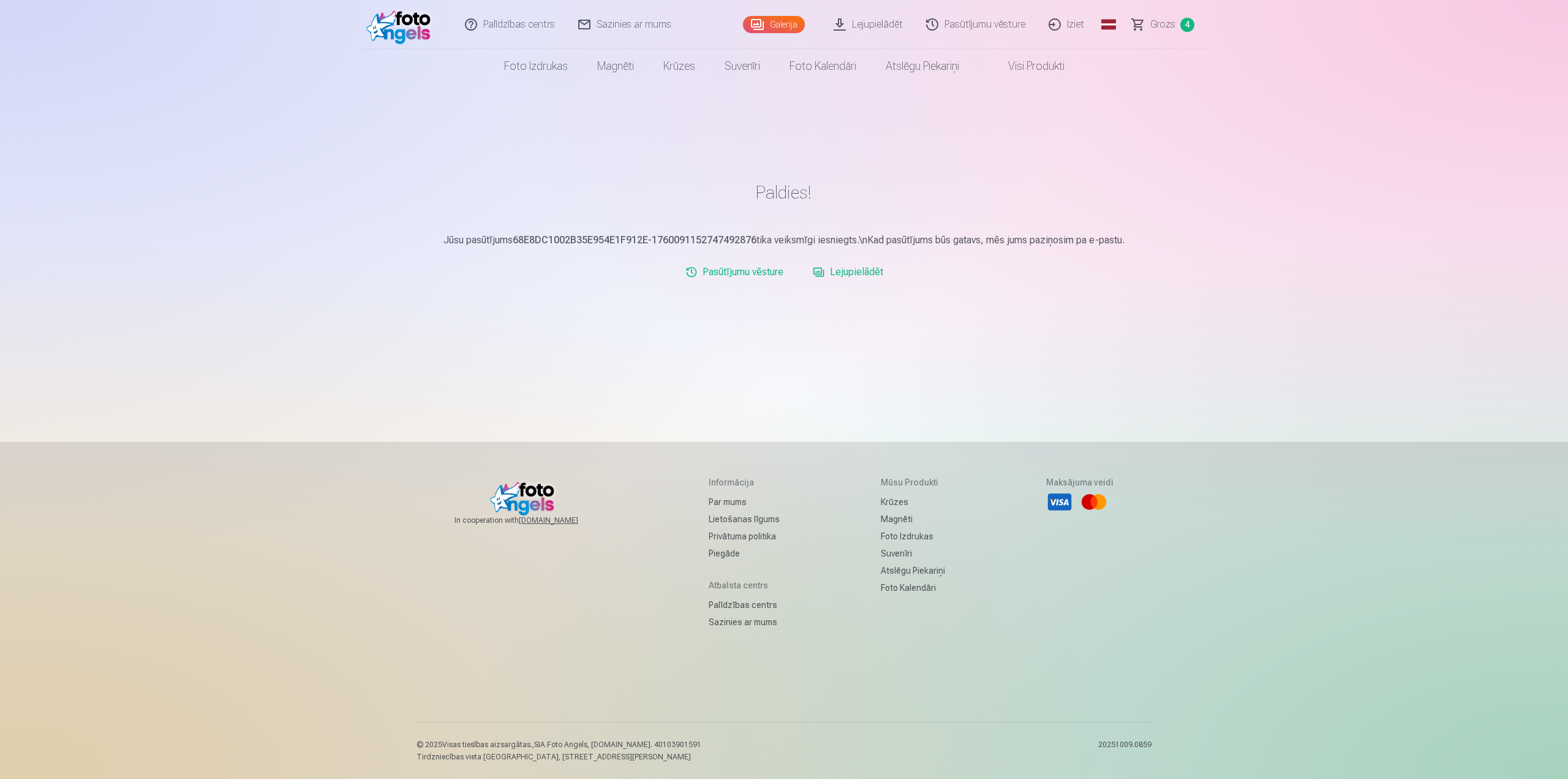
click at [853, 271] on link "Lejupielādēt" at bounding box center [848, 272] width 81 height 25
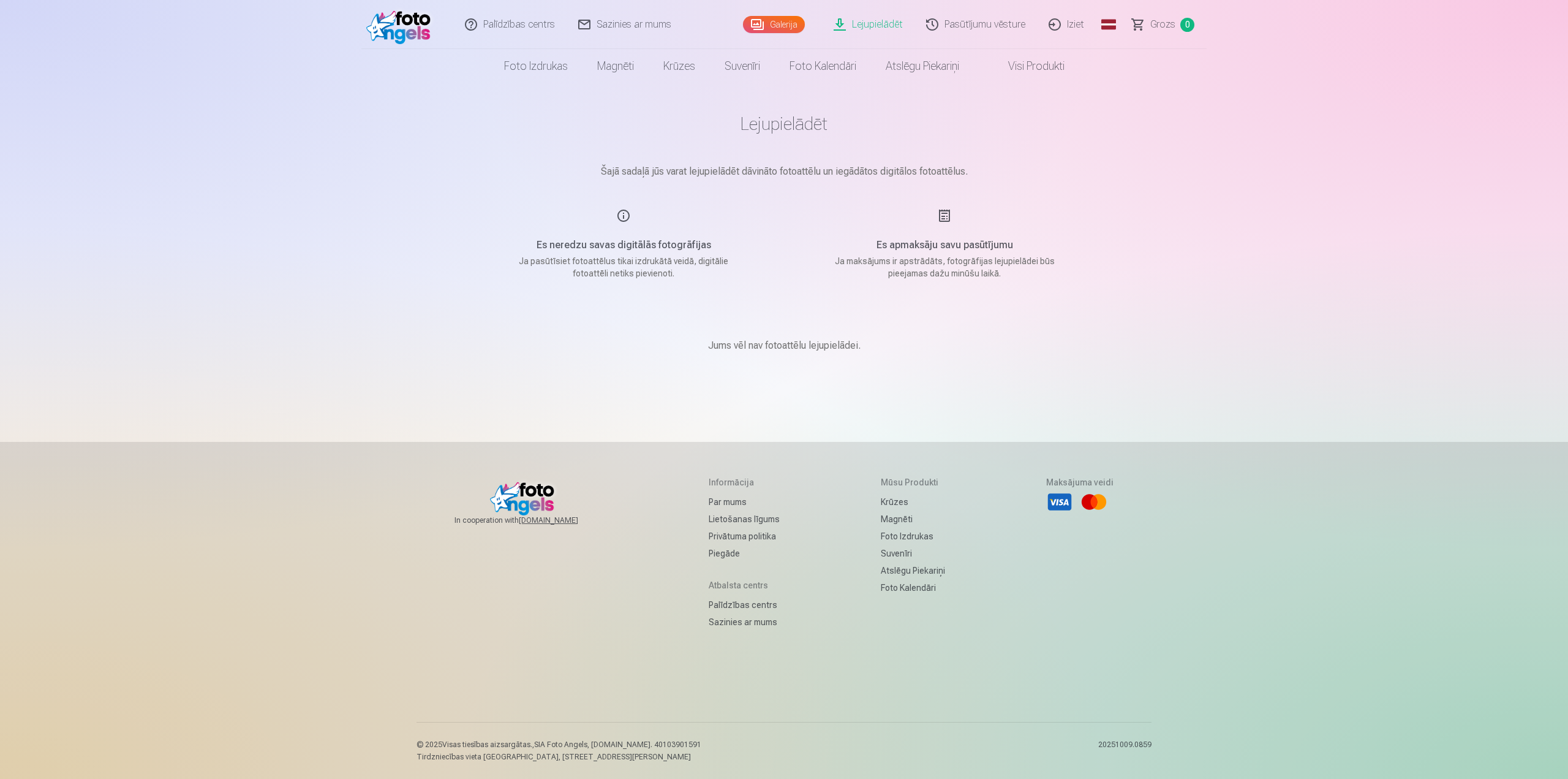
click at [617, 237] on div "Es neredzu savas digitālās fotogrāfijas Ja pasūtīsiet fotoattēlus tikai izdrukā…" at bounding box center [623, 244] width 291 height 71
click at [616, 232] on div "Es neredzu savas digitālās fotogrāfijas Ja pasūtīsiet fotoattēlus tikai izdrukā…" at bounding box center [623, 244] width 291 height 71
click at [620, 212] on div "Es neredzu savas digitālās fotogrāfijas Ja pasūtīsiet fotoattēlus tikai izdrukā…" at bounding box center [623, 244] width 291 height 71
click at [869, 24] on link "Lejupielādēt" at bounding box center [869, 25] width 92 height 49
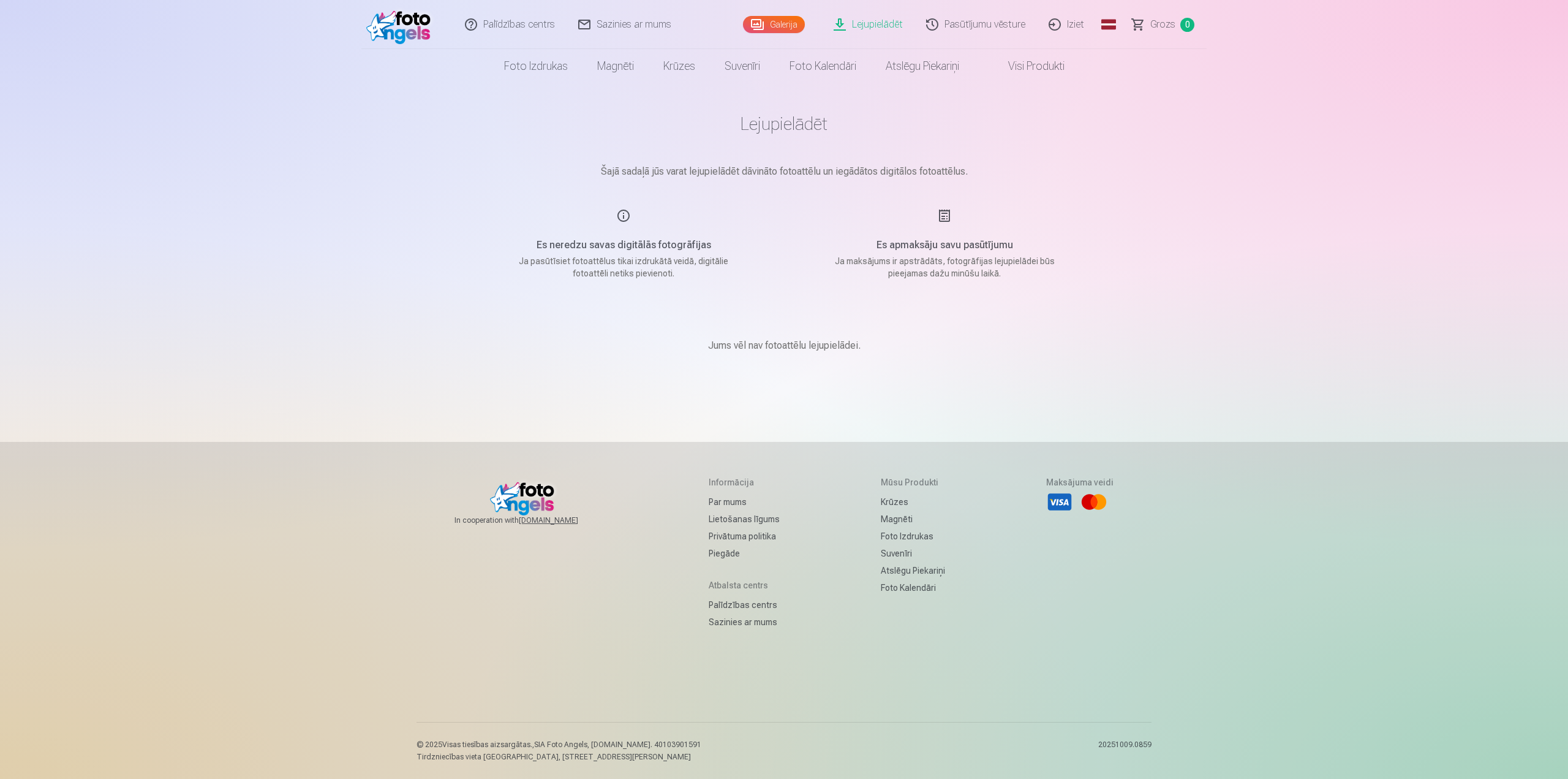
click at [792, 335] on div "Jums vēl nav fotoattēlu lejupielādei." at bounding box center [784, 346] width 613 height 74
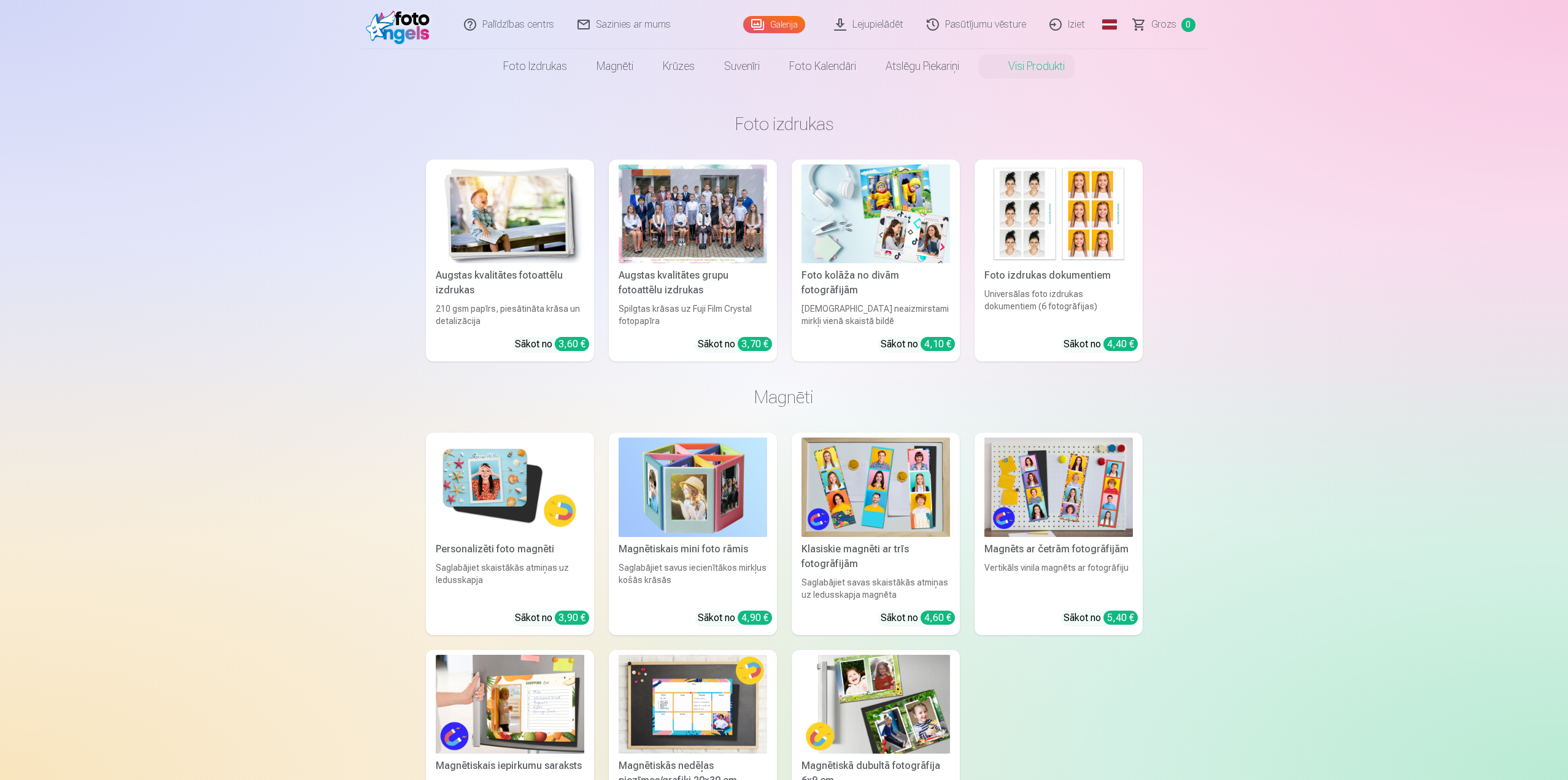
click at [720, 235] on div at bounding box center [693, 214] width 148 height 99
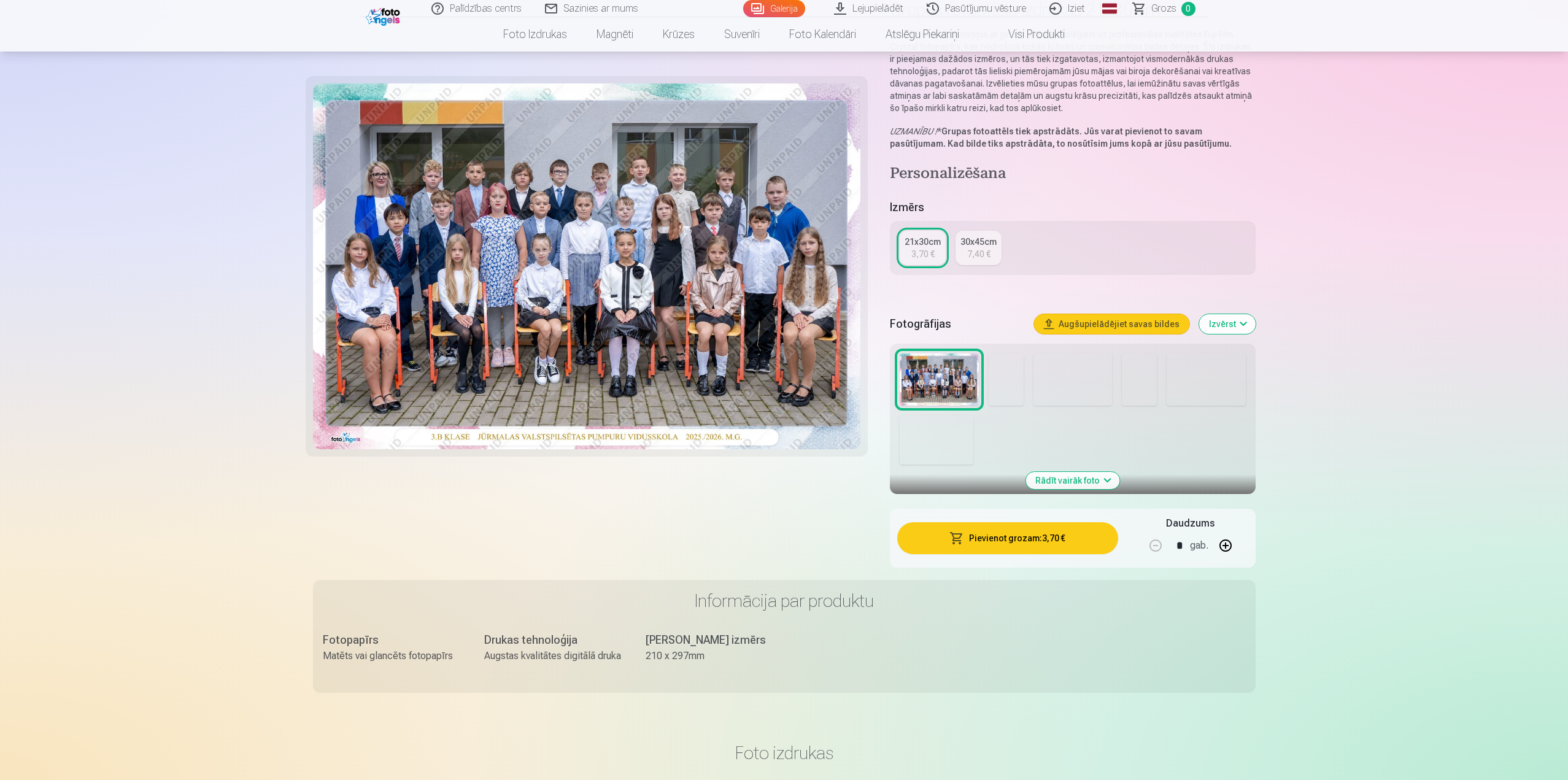
scroll to position [123, 0]
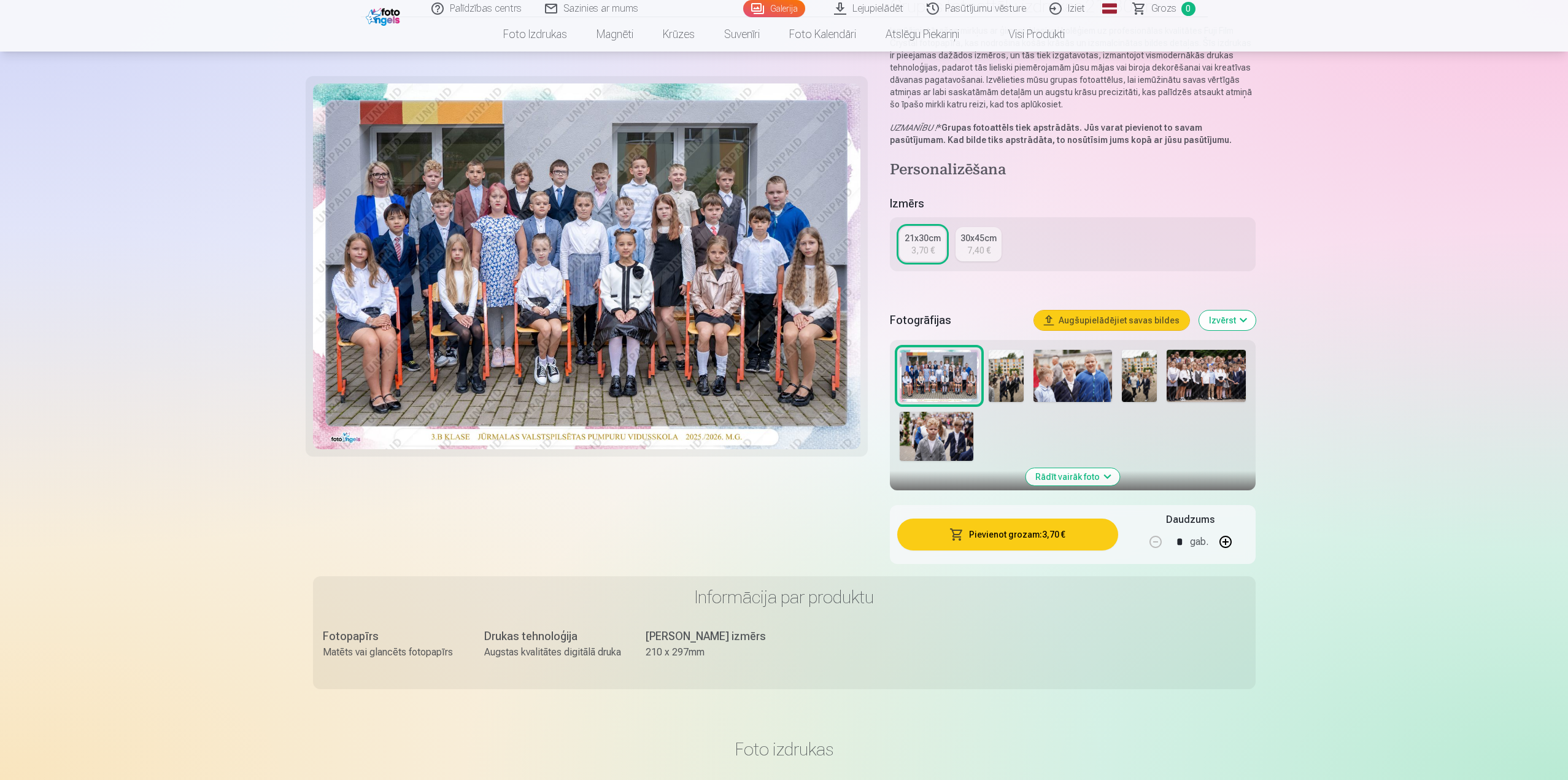
drag, startPoint x: 1064, startPoint y: 433, endPoint x: 1075, endPoint y: 435, distance: 11.2
click at [1064, 433] on div at bounding box center [1072, 405] width 355 height 121
drag, startPoint x: 1123, startPoint y: 441, endPoint x: 1134, endPoint y: 445, distance: 11.7
click at [1128, 443] on div at bounding box center [1072, 405] width 355 height 121
click at [1171, 446] on div at bounding box center [1072, 405] width 355 height 121
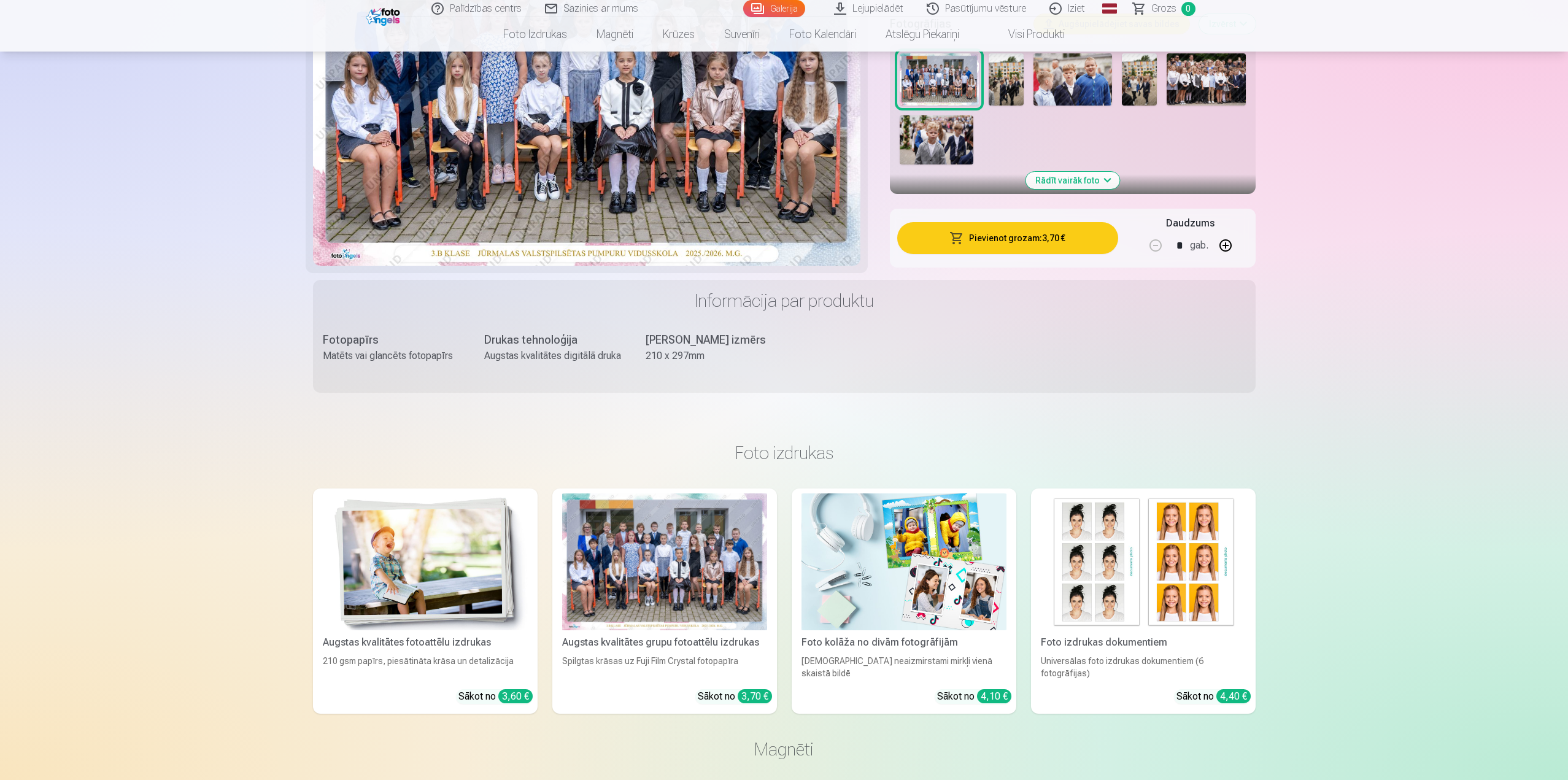
scroll to position [430, 0]
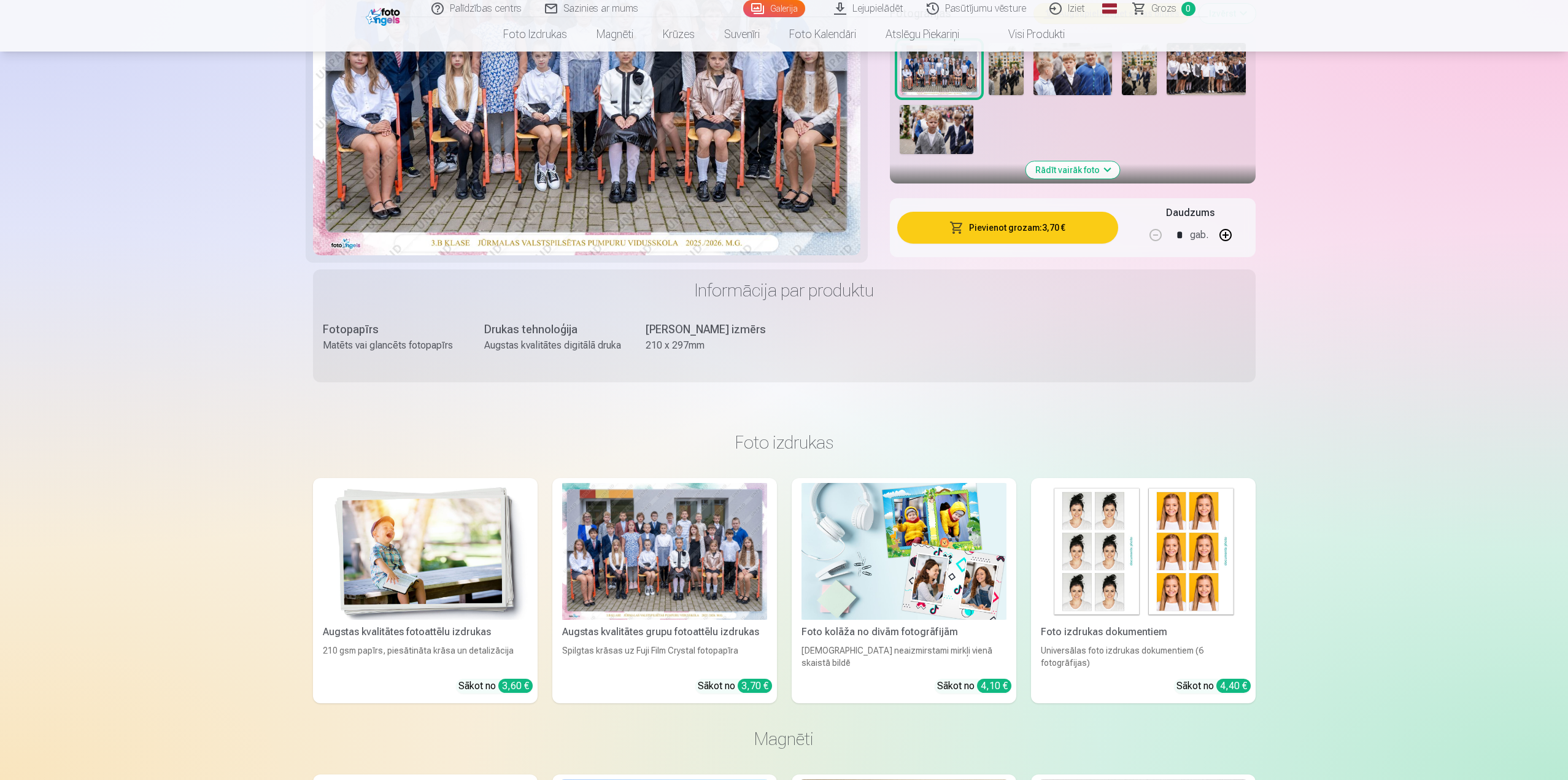
click at [1075, 171] on button "Rādīt vairāk foto" at bounding box center [1072, 170] width 94 height 17
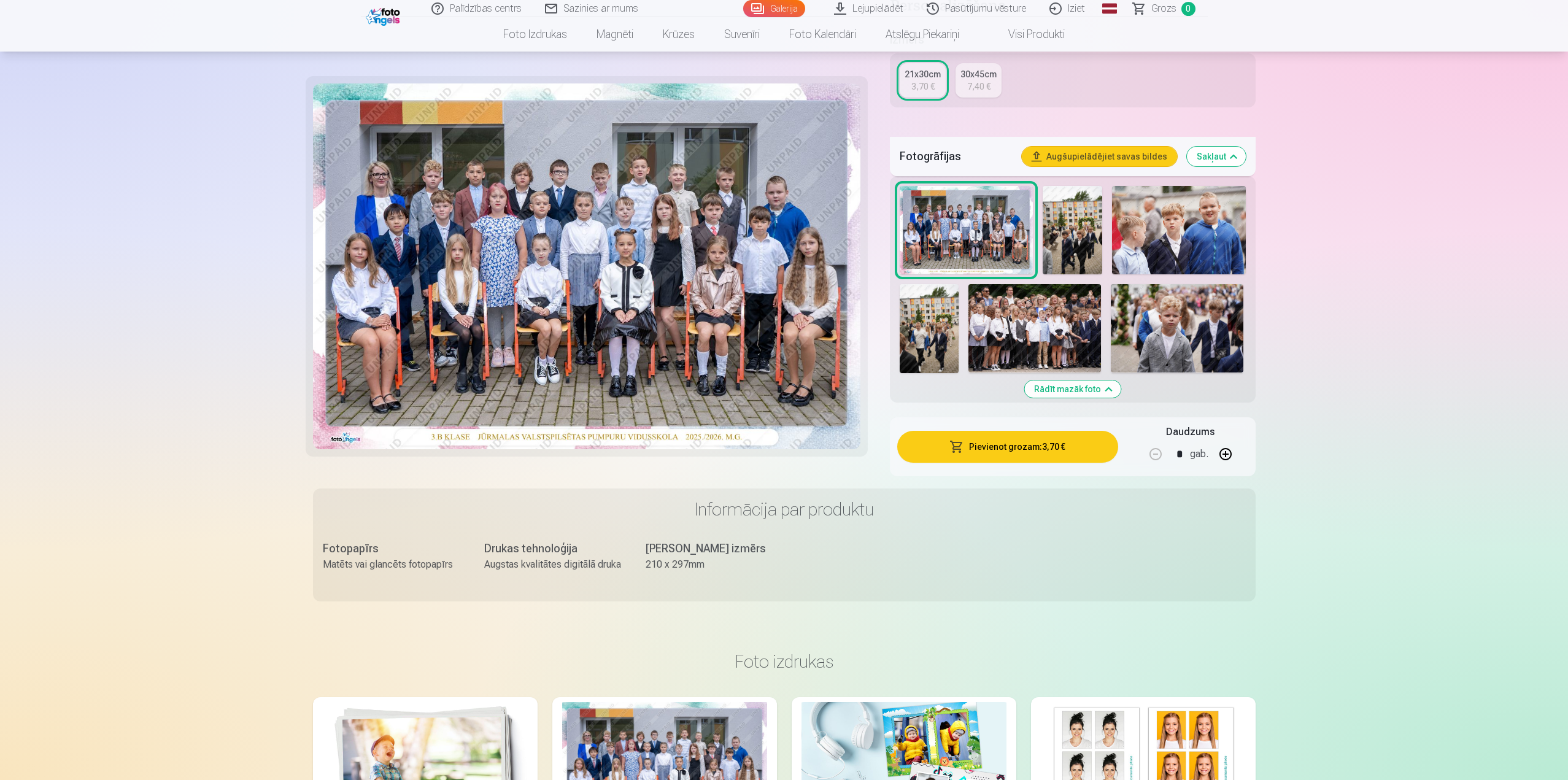
scroll to position [184, 0]
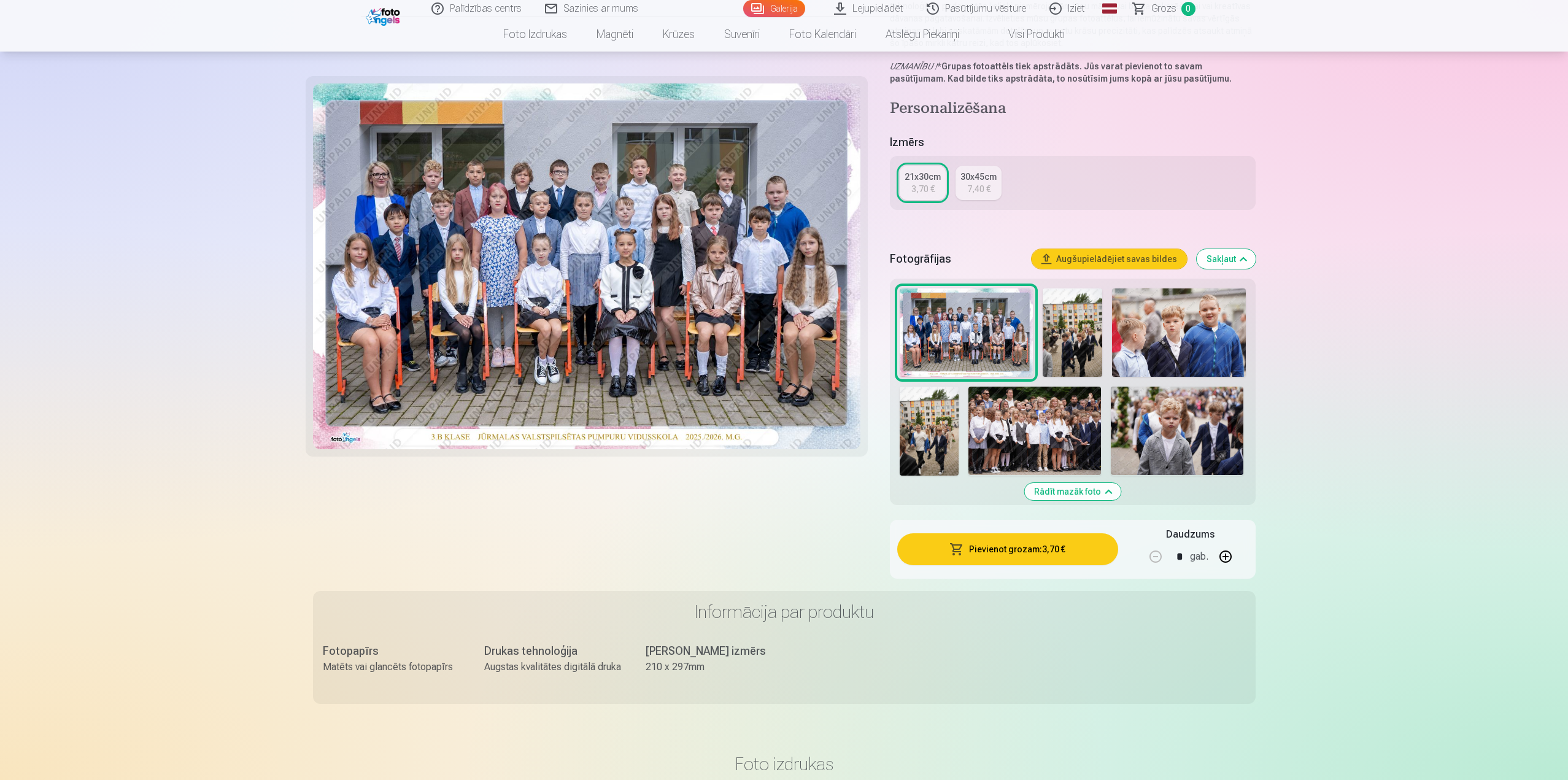
click at [1085, 251] on button "Augšupielādējiet savas bildes" at bounding box center [1109, 259] width 155 height 20
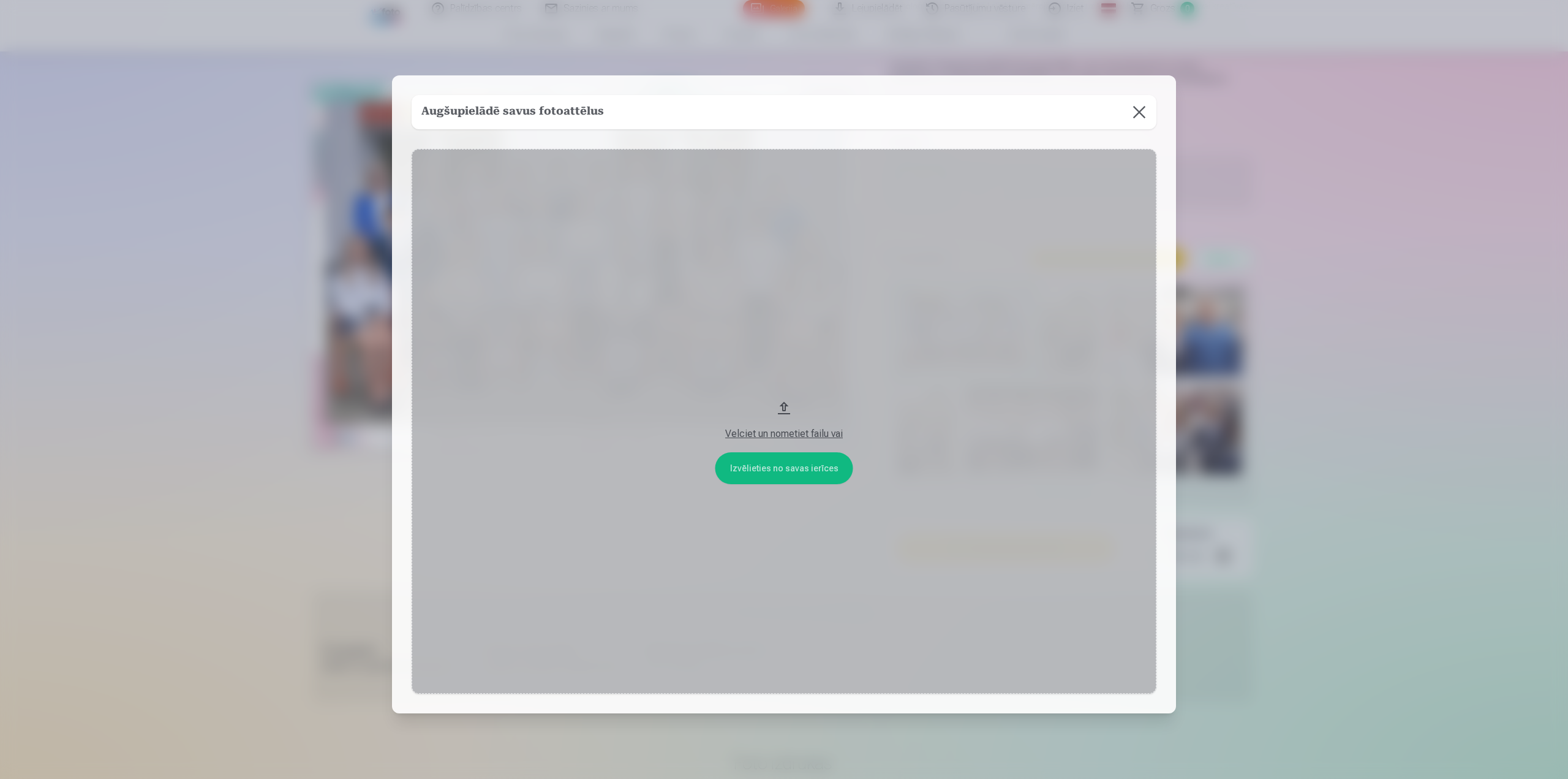
click at [1142, 108] on button at bounding box center [1140, 112] width 34 height 34
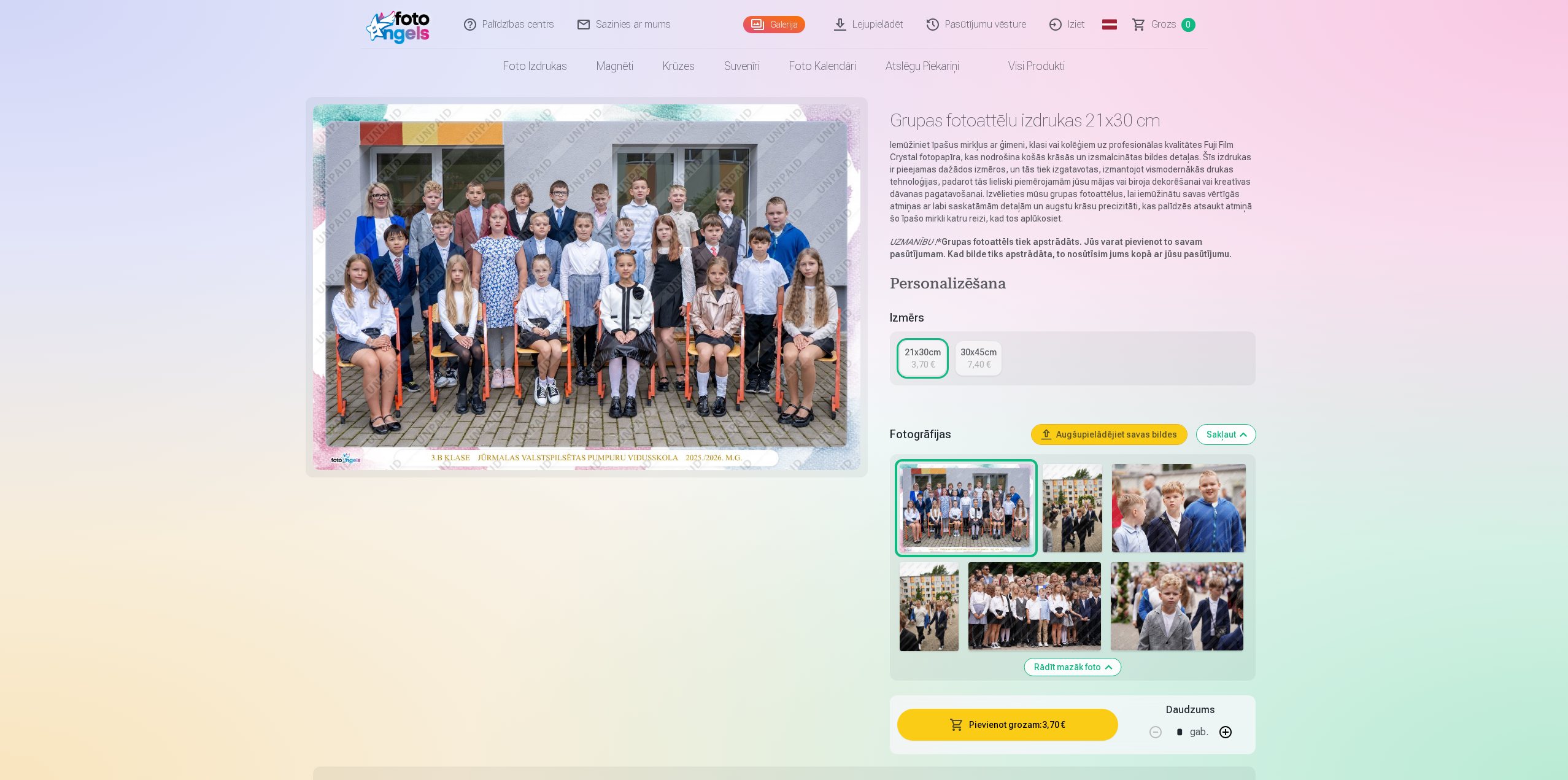
scroll to position [0, 0]
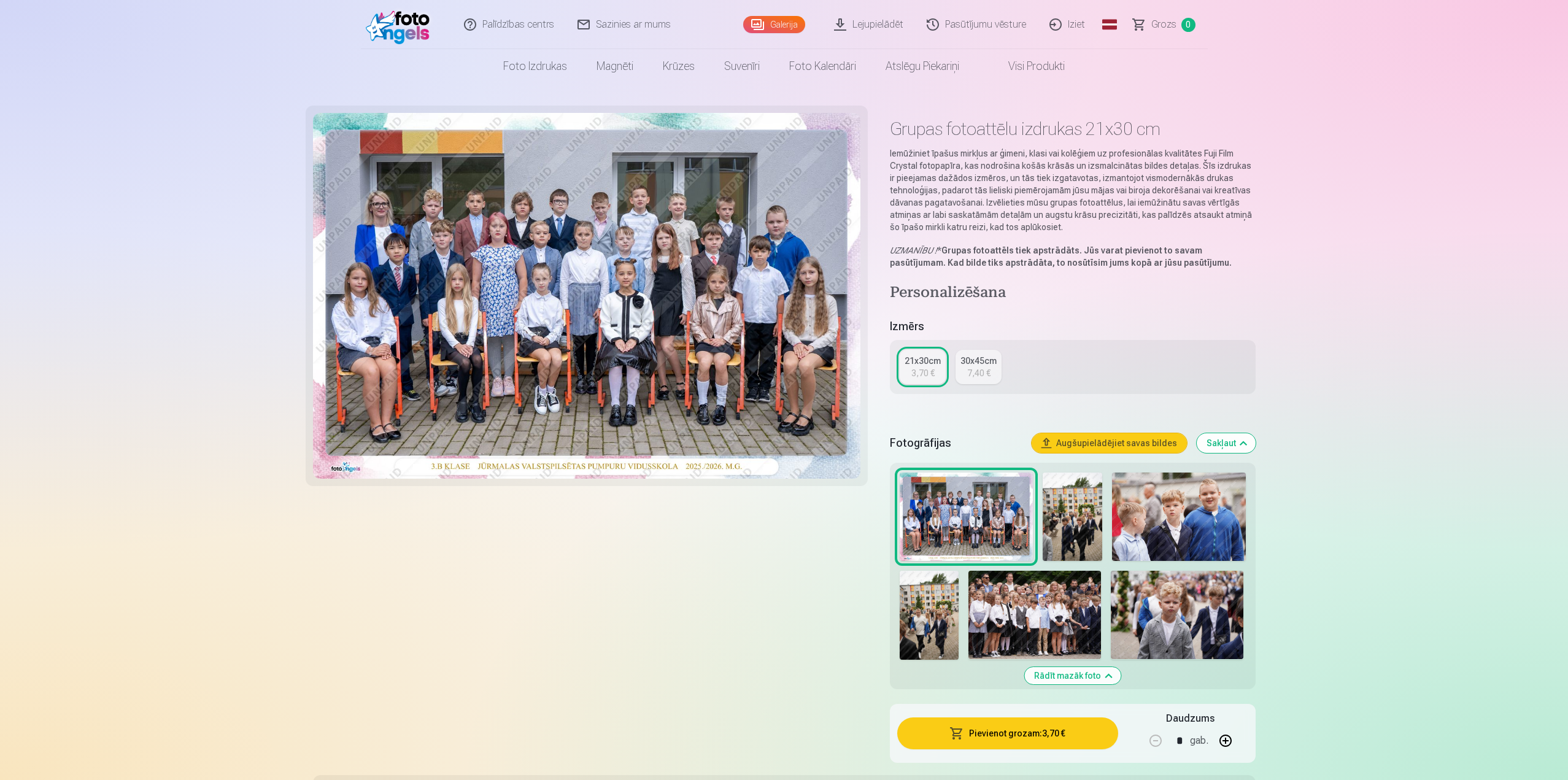
click at [889, 26] on link "Lejupielādēt" at bounding box center [869, 25] width 92 height 49
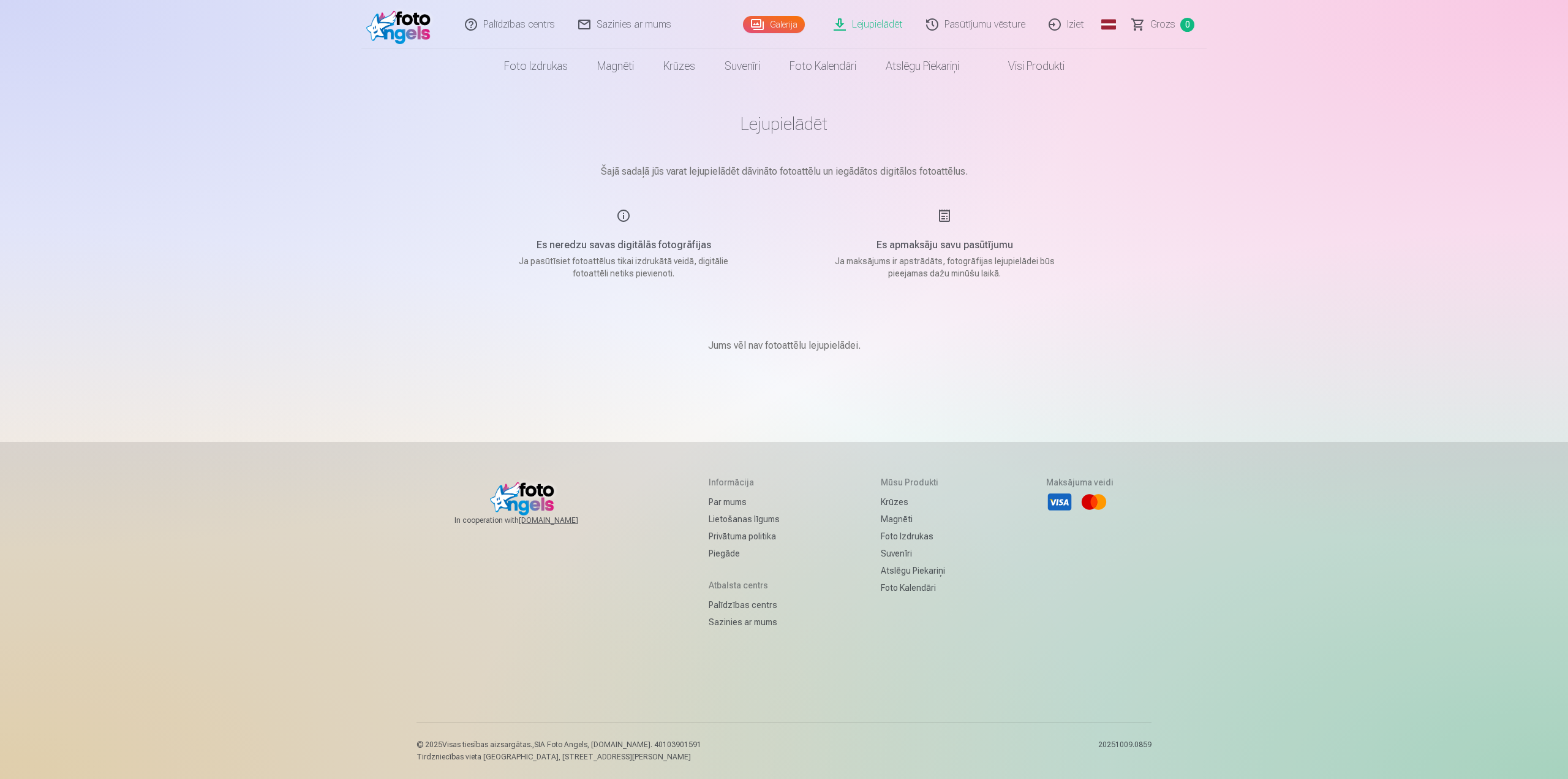
click at [997, 33] on link "Pasūtījumu vēsture" at bounding box center [976, 25] width 122 height 49
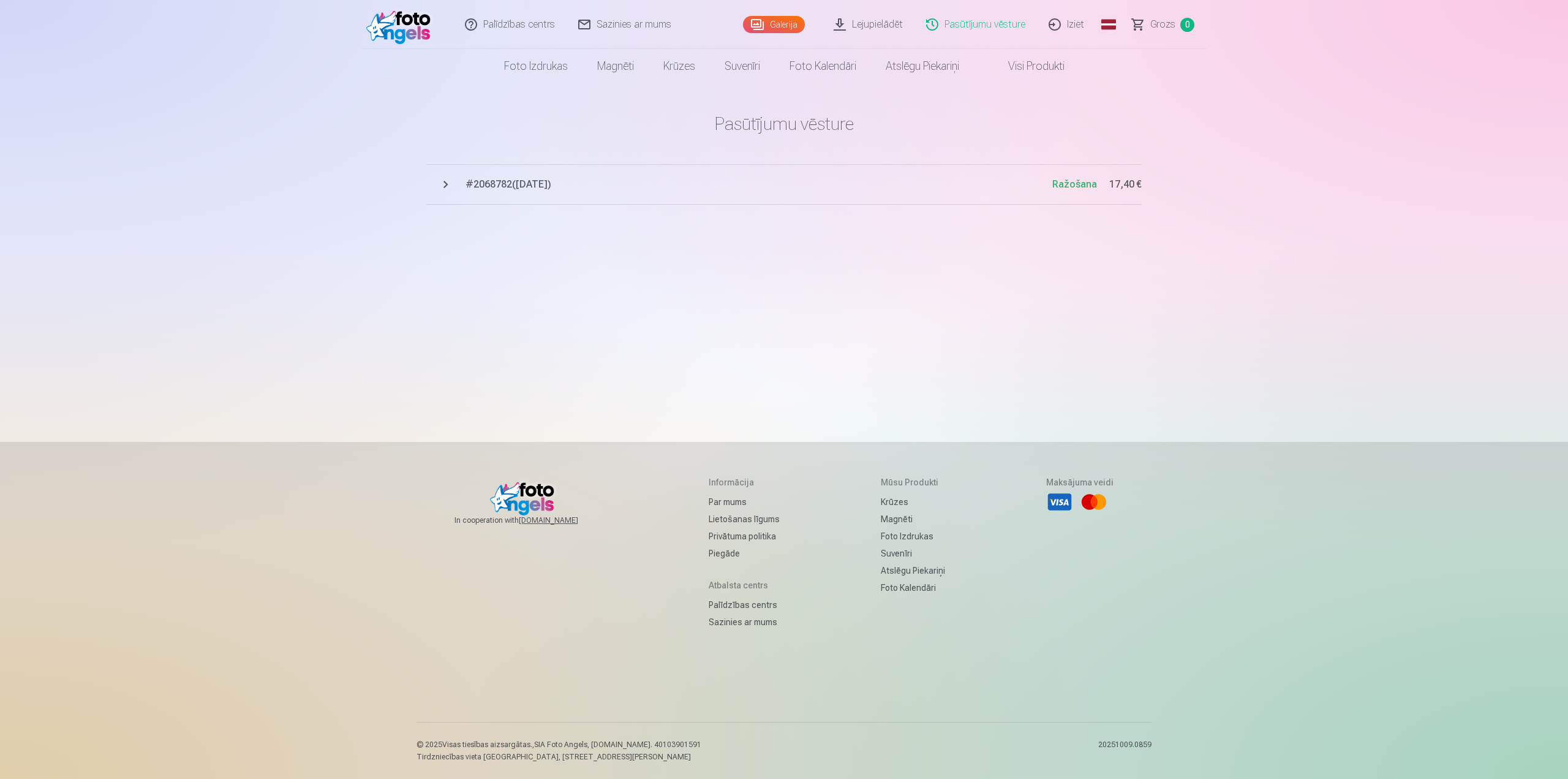
click at [446, 182] on button "# 2068782 ( [DATE] ) Ražošana 17,40 €" at bounding box center [784, 184] width 715 height 41
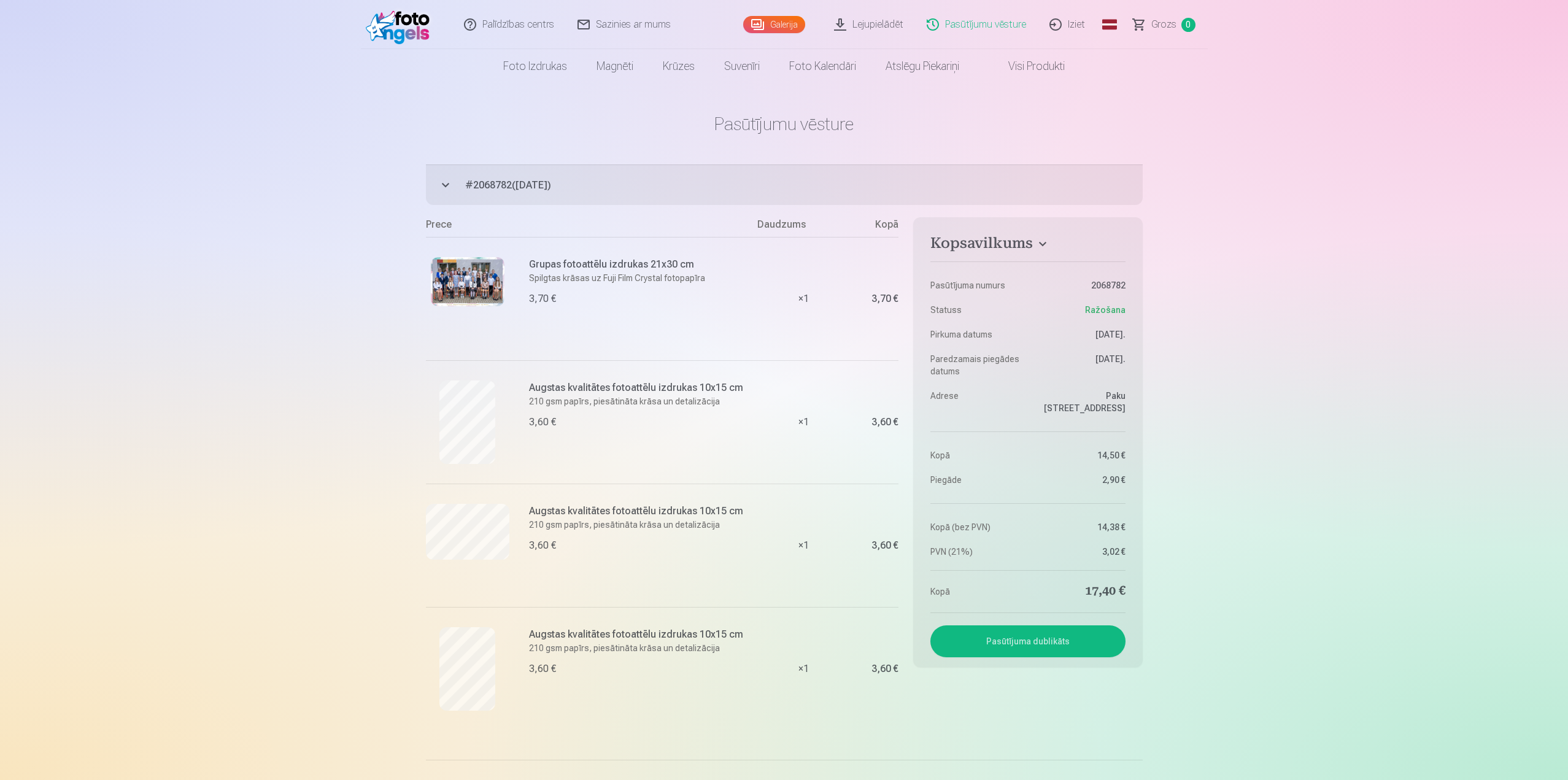
click at [769, 17] on link "Galerija" at bounding box center [774, 25] width 62 height 17
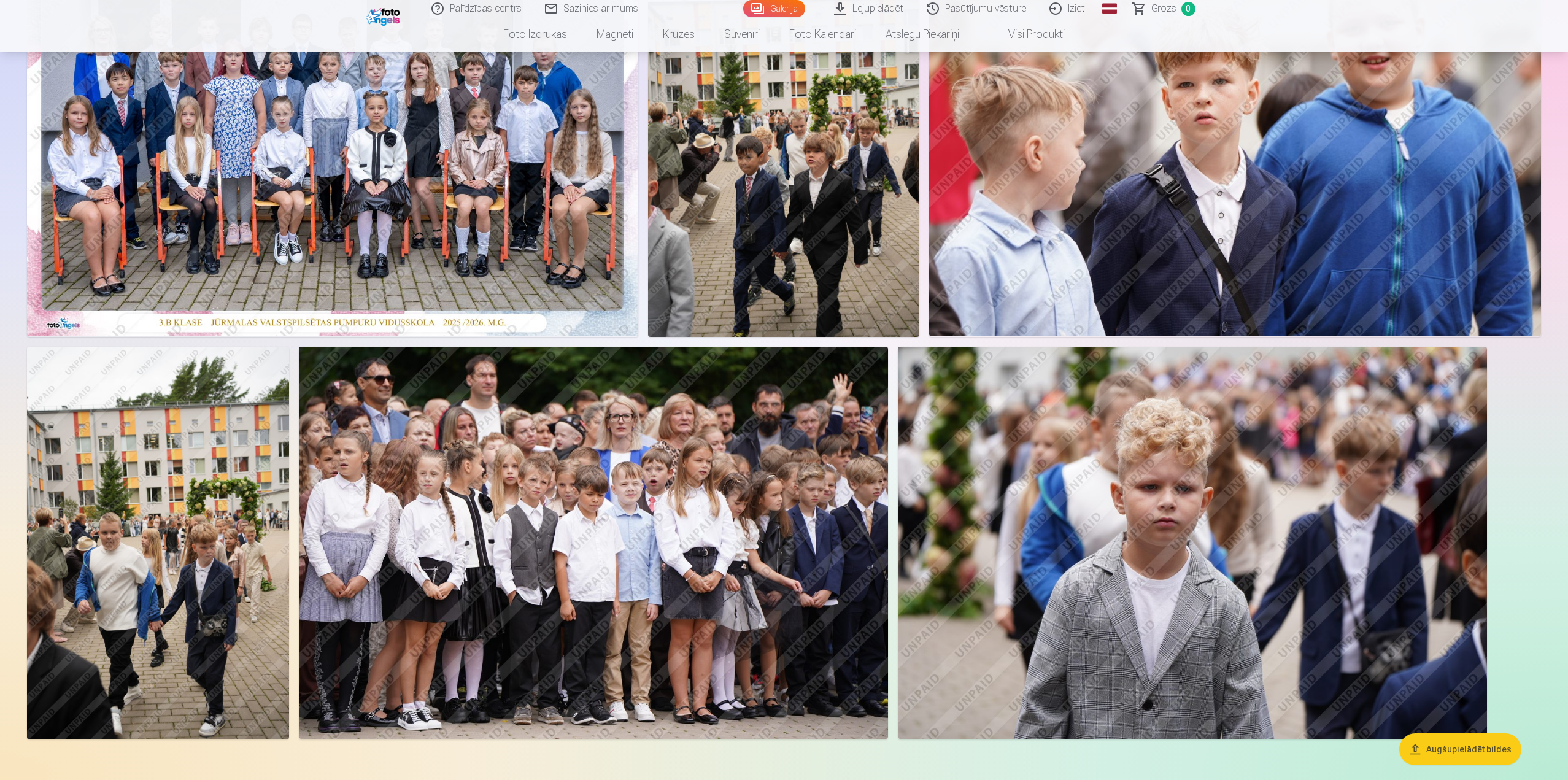
scroll to position [246, 0]
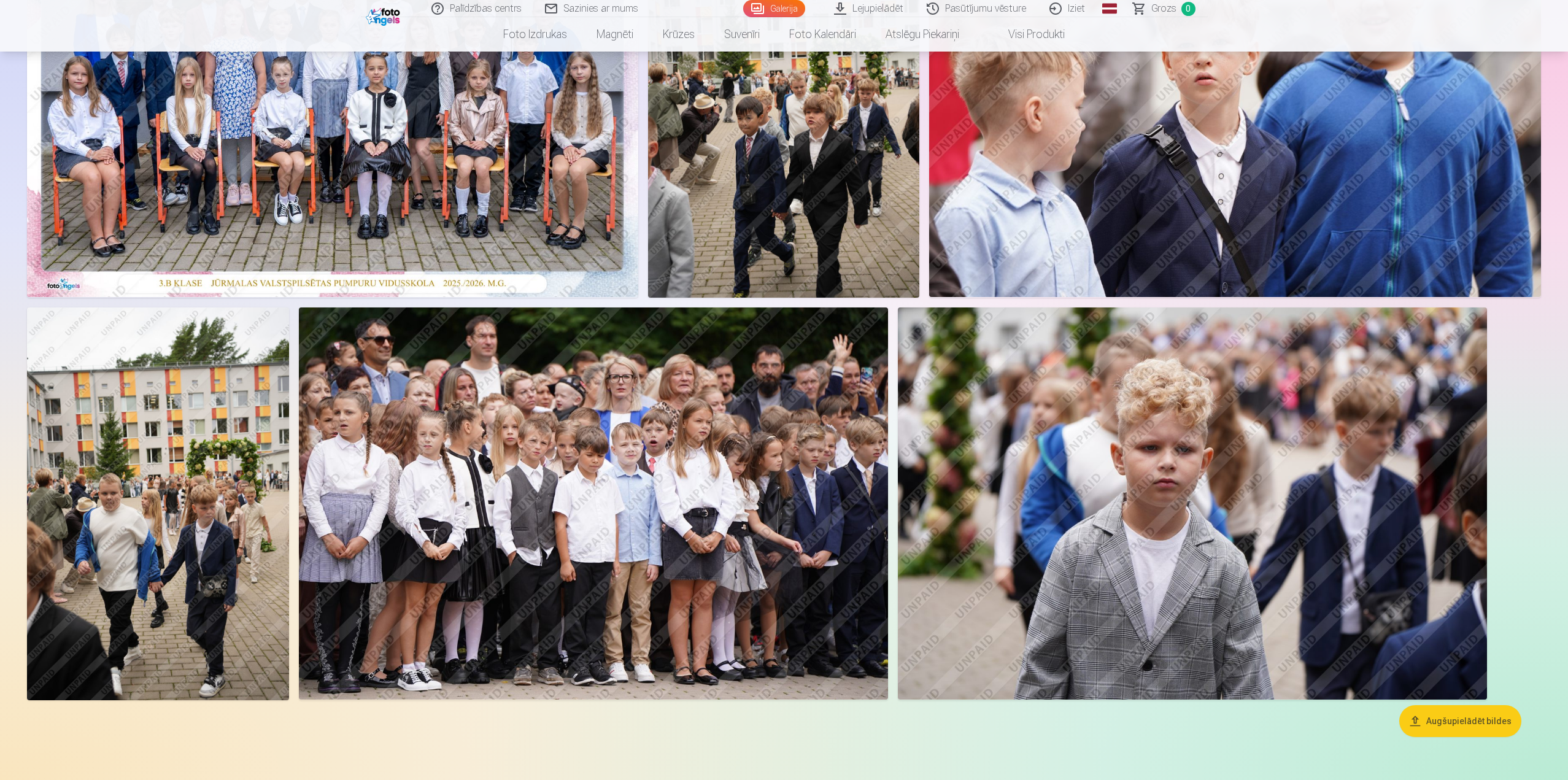
click at [652, 457] on img at bounding box center [593, 504] width 589 height 393
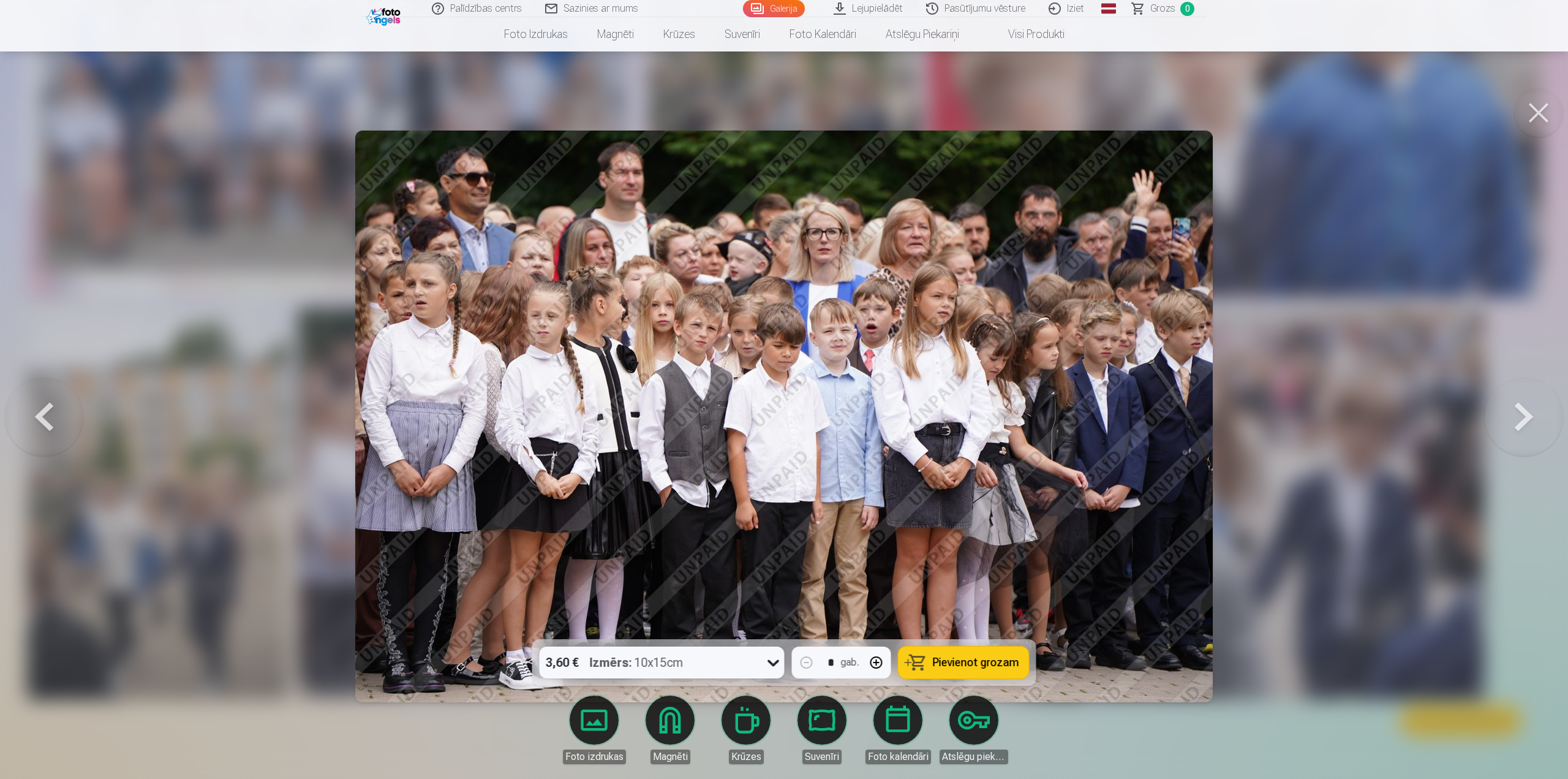
click at [647, 358] on img at bounding box center [784, 416] width 857 height 572
click at [1536, 106] on button at bounding box center [1539, 113] width 49 height 49
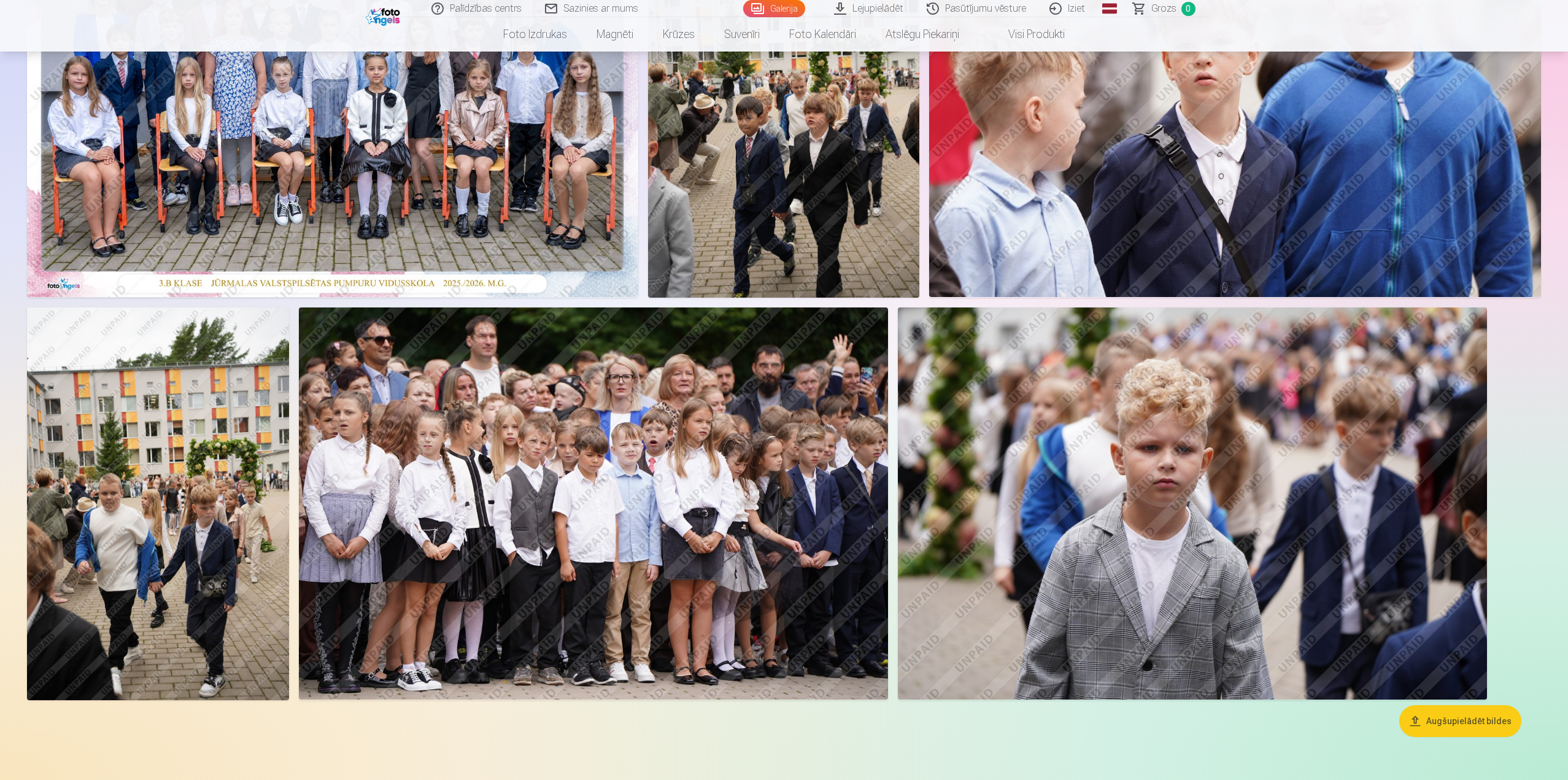
click at [1046, 36] on link "Visi produkti" at bounding box center [1027, 34] width 105 height 34
